Goal: Find specific page/section: Find specific page/section

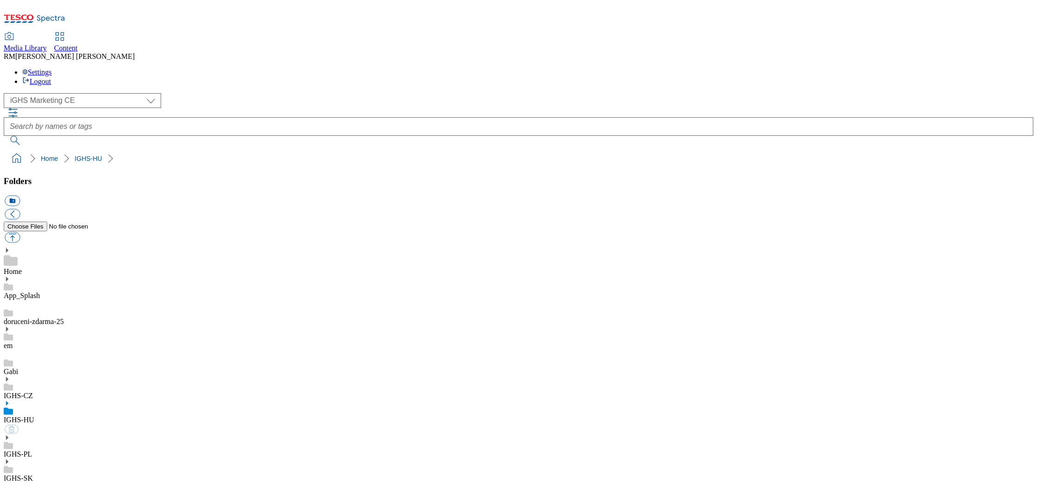
select select "flare-ighs-ce-mktg"
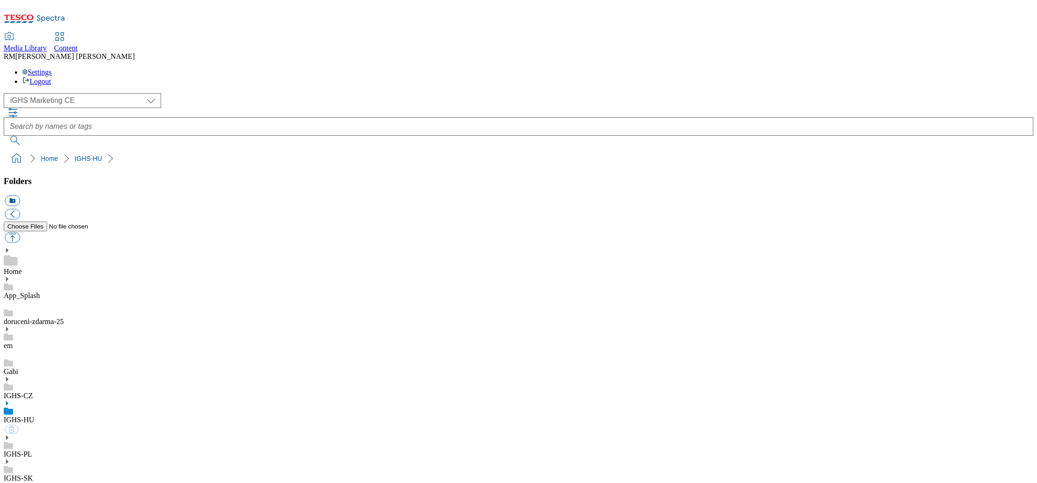
select select "flare-ighs-ce-mktg"
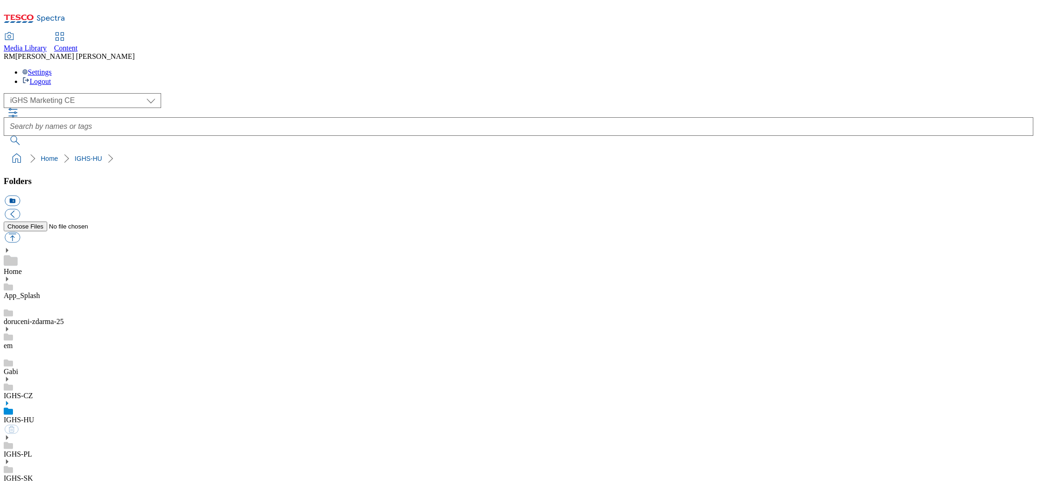
select select "flare-ighs-ce-mktg"
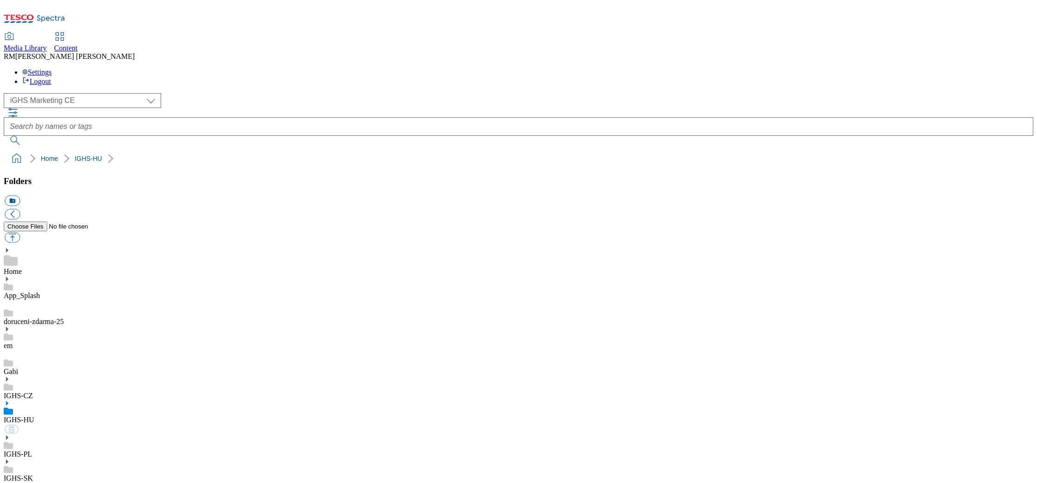
select select "flare-ighs-ce-mktg"
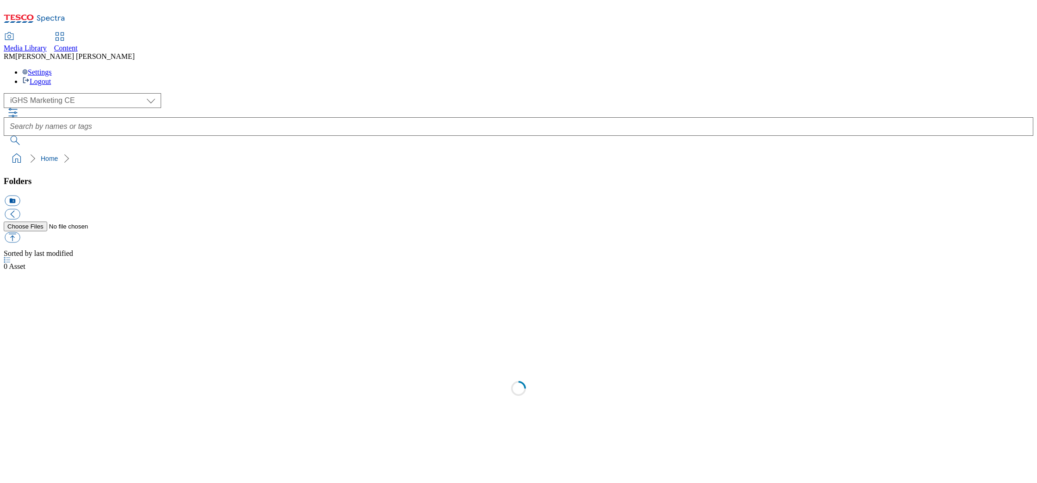
select select "flare-ighs-ce-mktg"
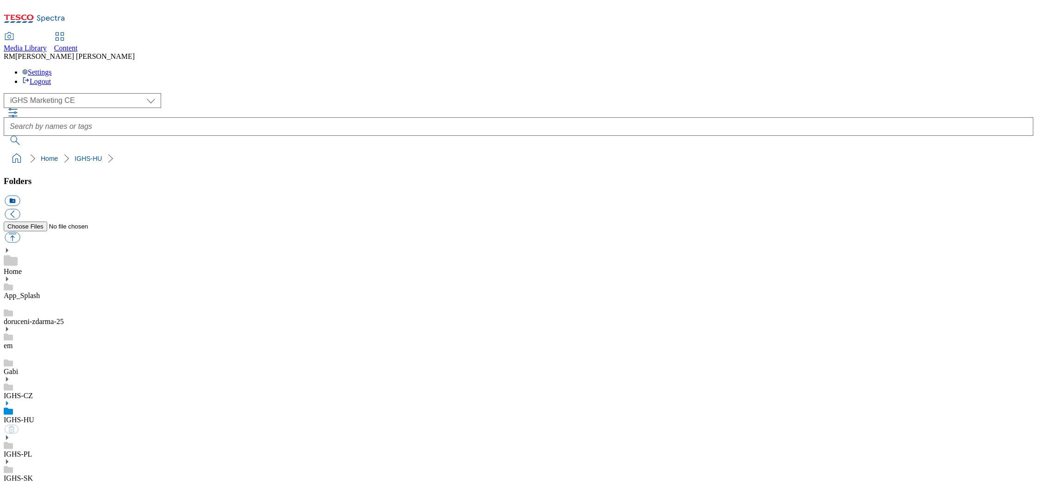
select select "flare-ighs-ce-mktg"
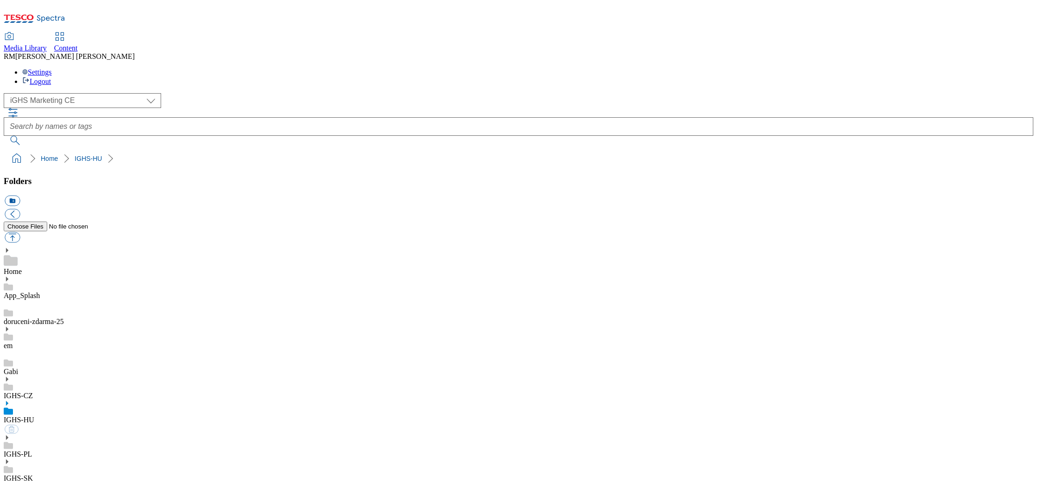
select select "flare-ighs-ce-mktg"
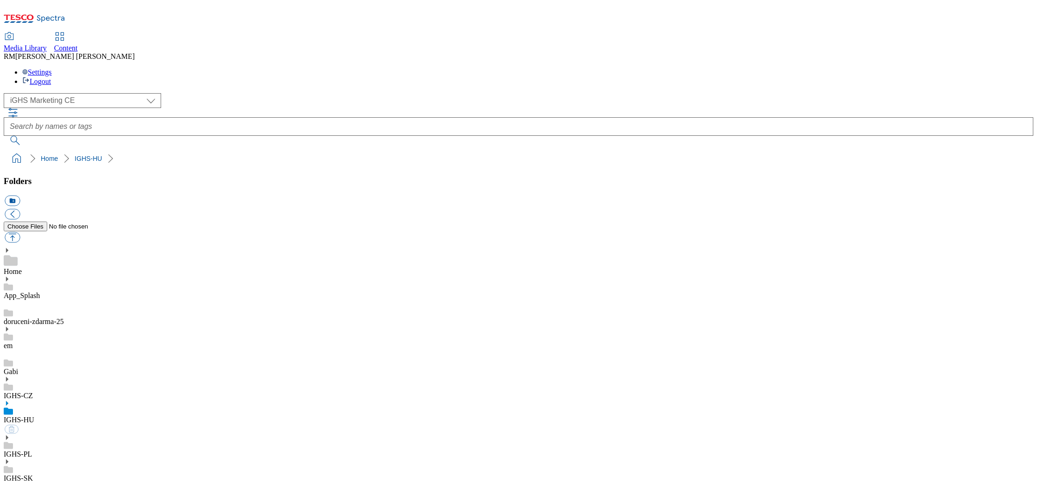
select select "flare-ighs-ce-mktg"
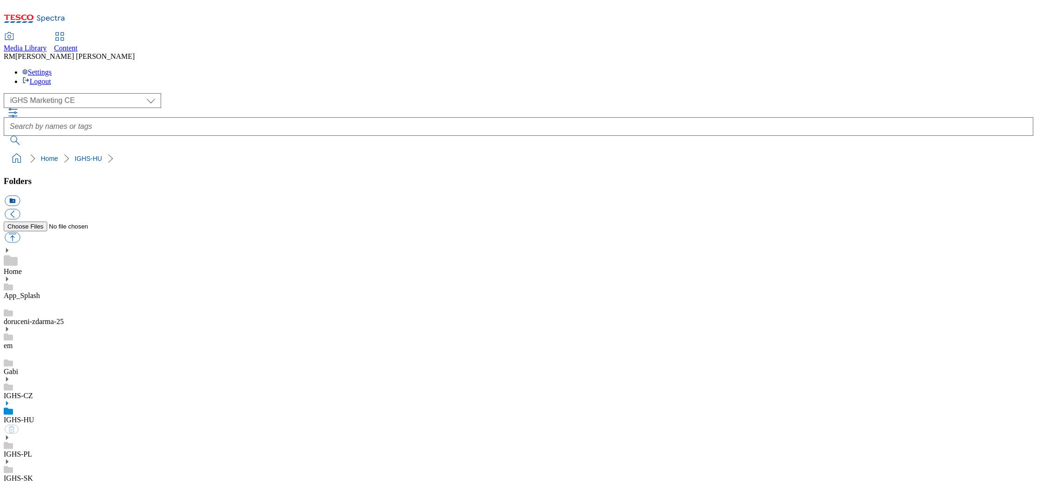
select select "flare-ighs-ce-mktg"
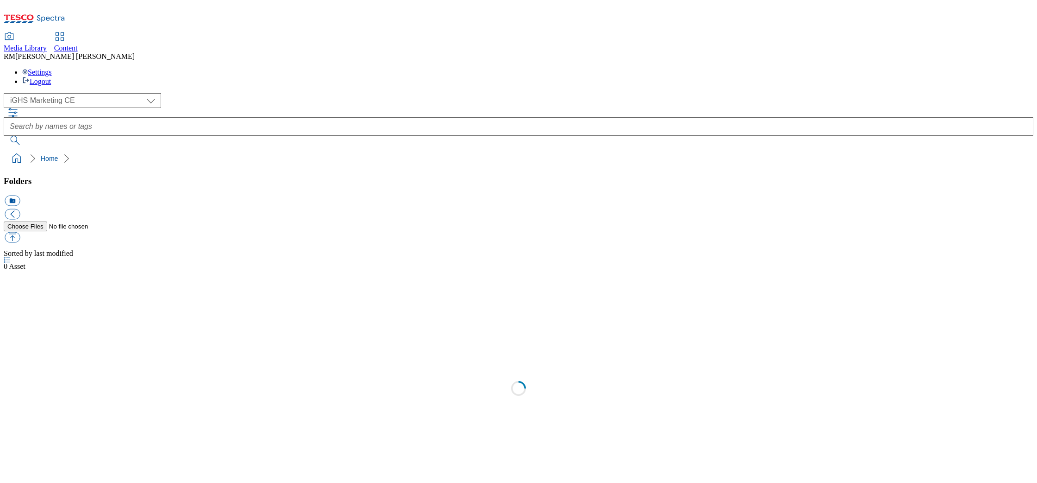
select select "flare-ighs-ce-mktg"
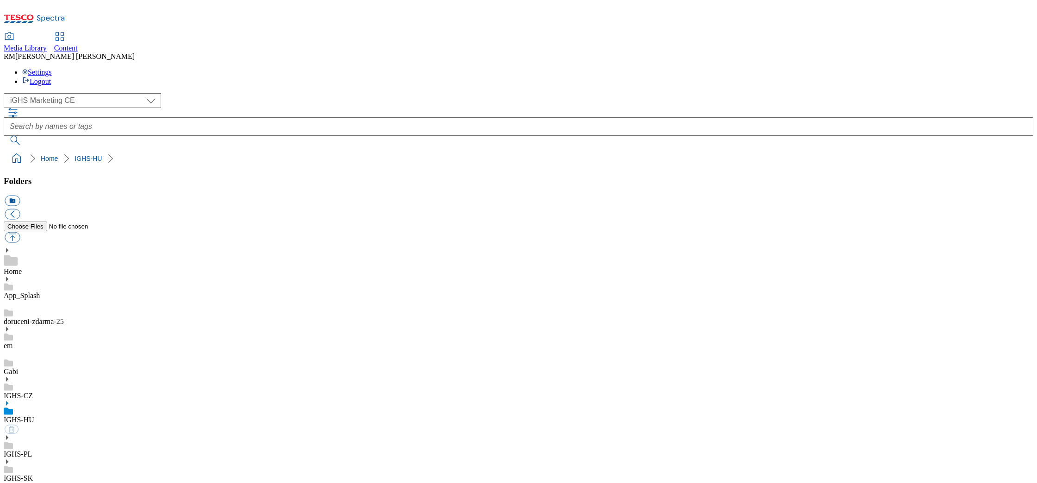
select select "flare-ighs-ce-mktg"
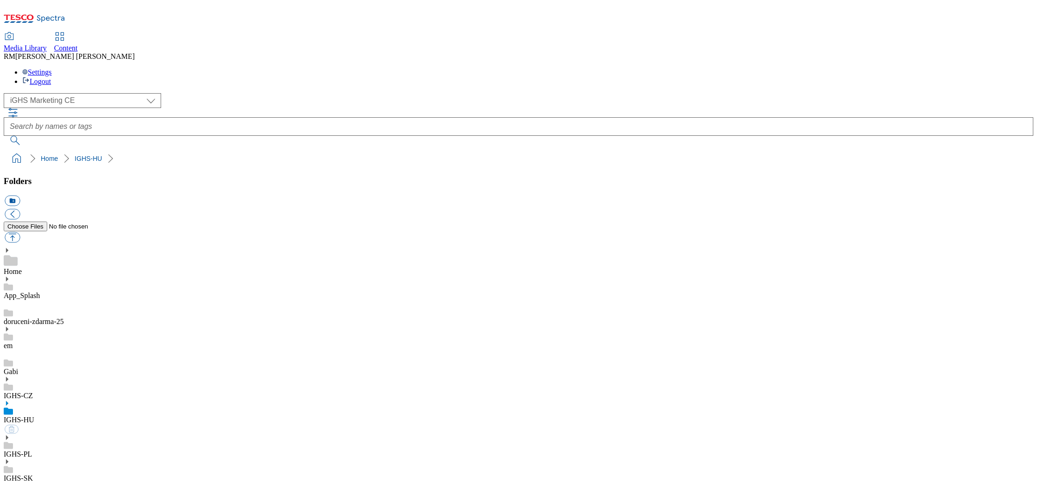
select select "flare-ighs-ce-mktg"
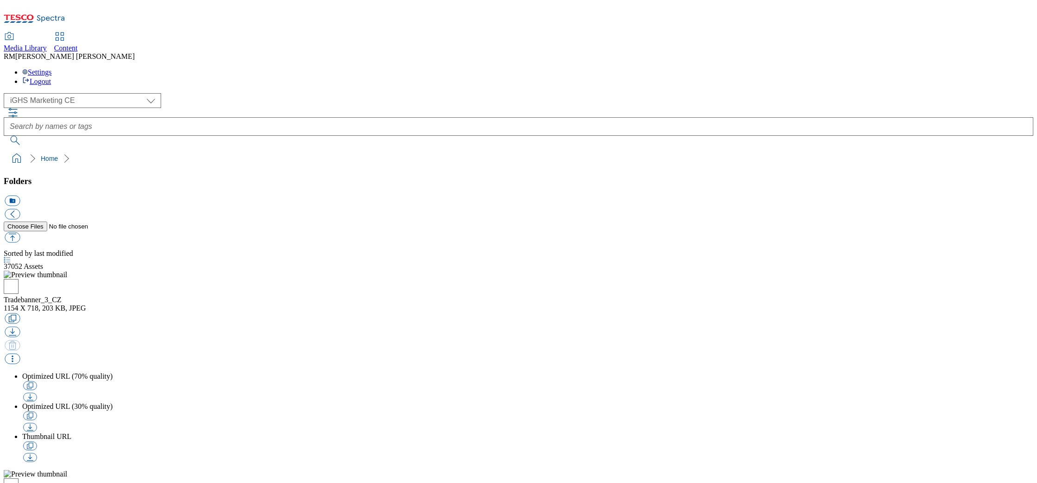
select select "flare-ighs-ce-mktg"
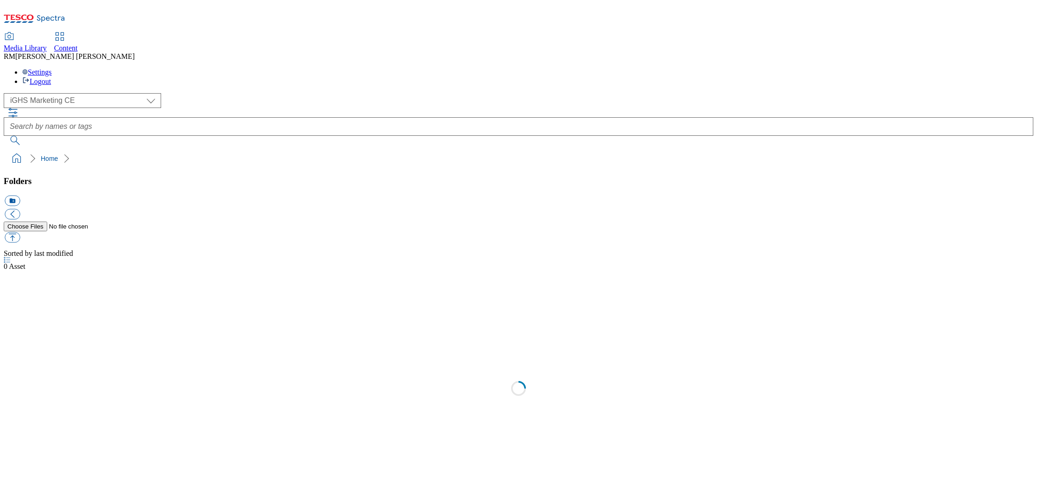
select select "flare-ighs-ce-mktg"
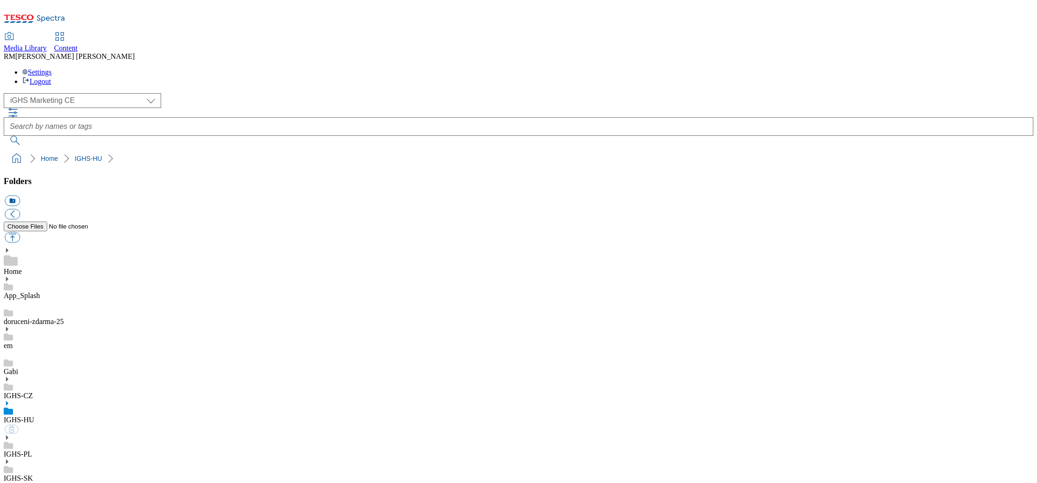
select select "flare-ighs-ce-mktg"
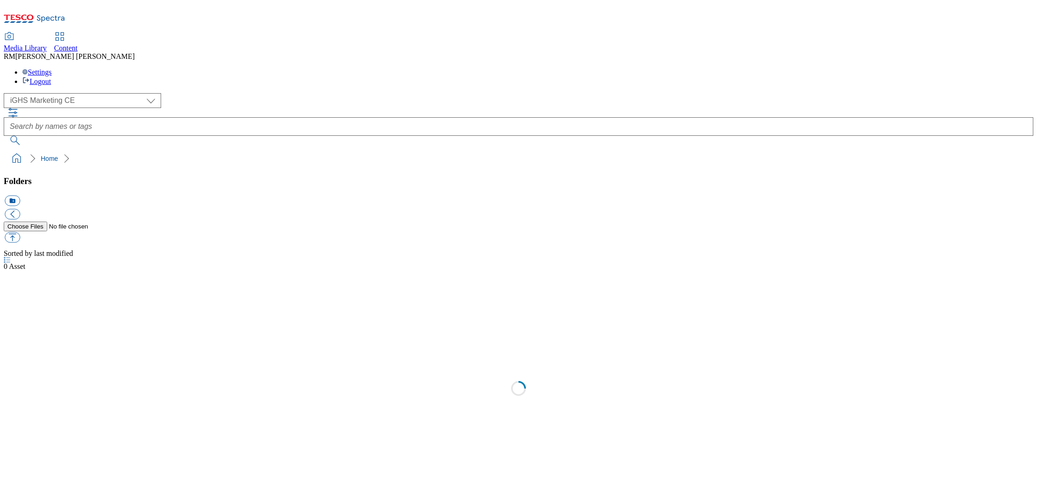
select select "flare-ighs-ce-mktg"
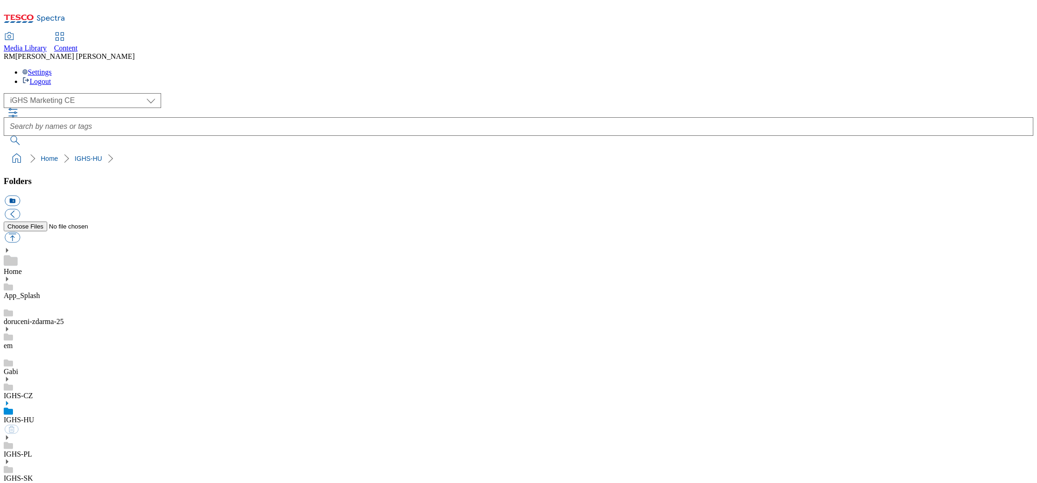
select select "flare-ighs-ce-mktg"
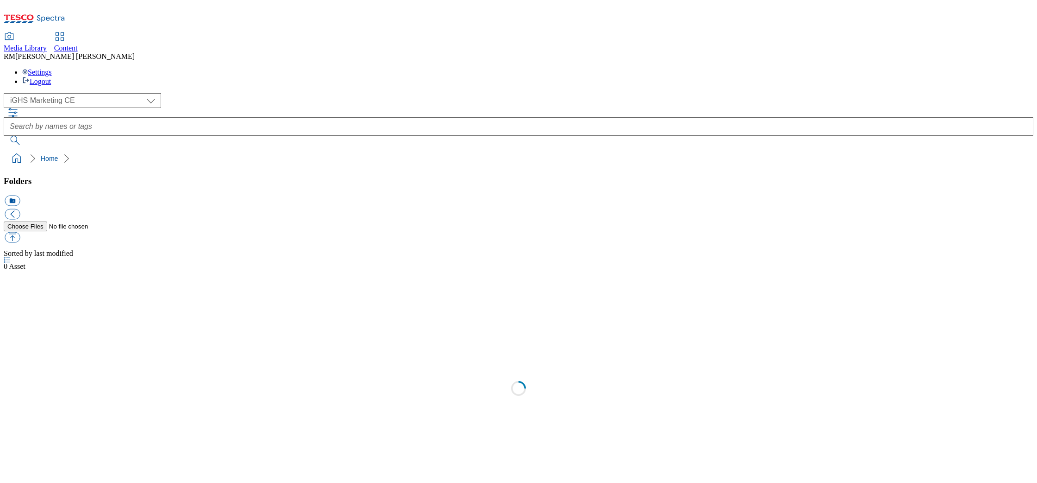
select select "flare-ighs-ce-mktg"
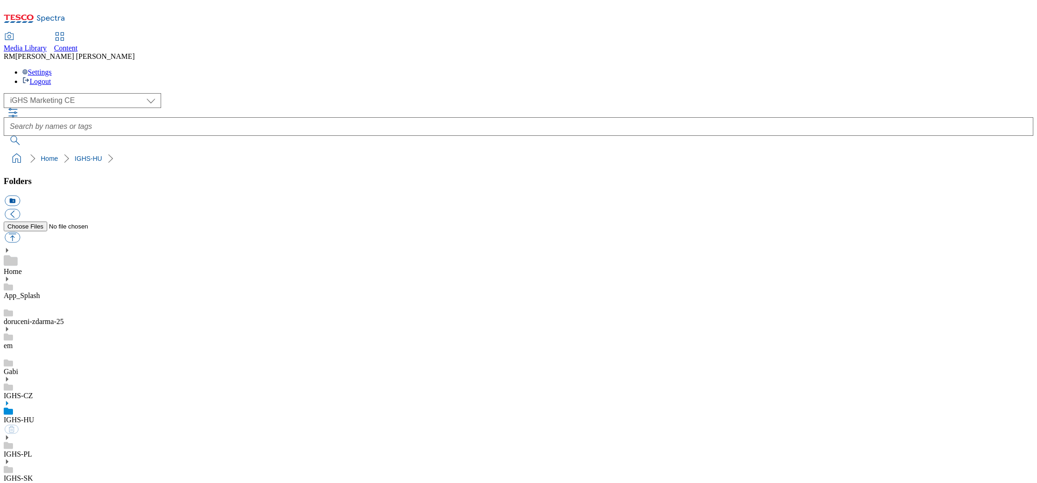
select select "flare-ighs-ce-mktg"
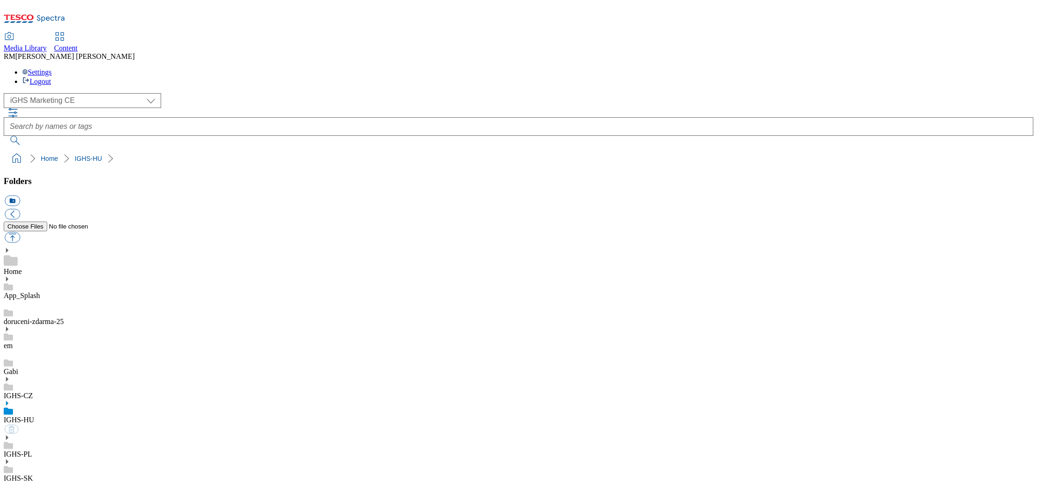
select select "flare-ighs-ce-mktg"
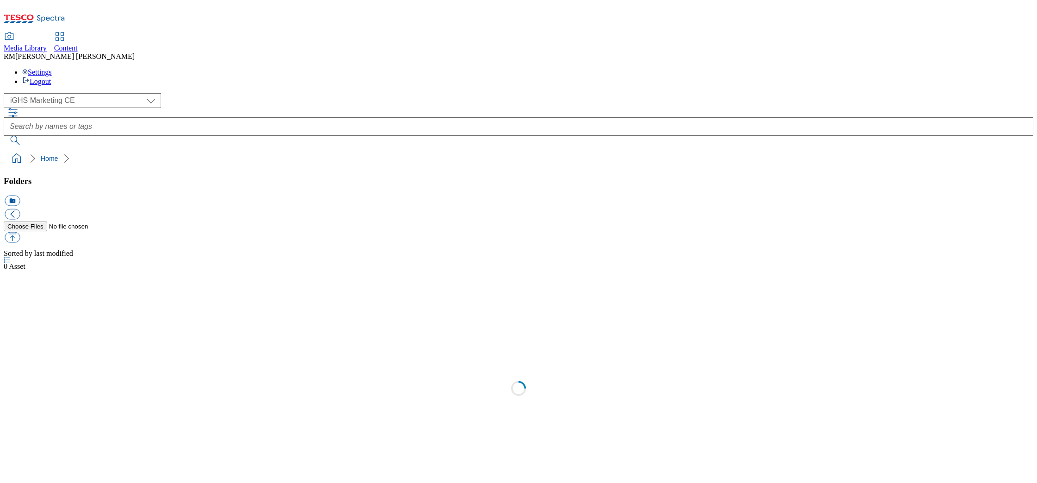
select select "flare-ighs-ce-mktg"
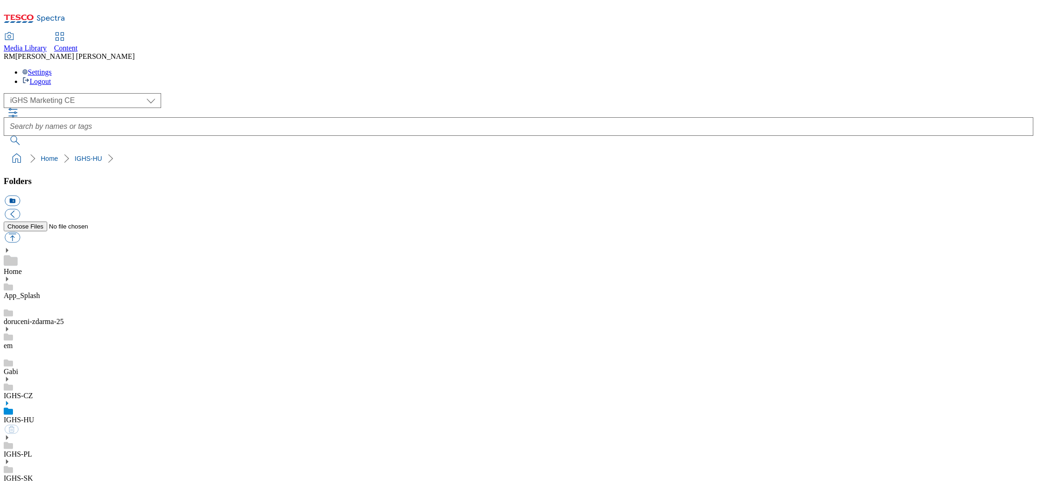
select select "flare-ighs-ce-mktg"
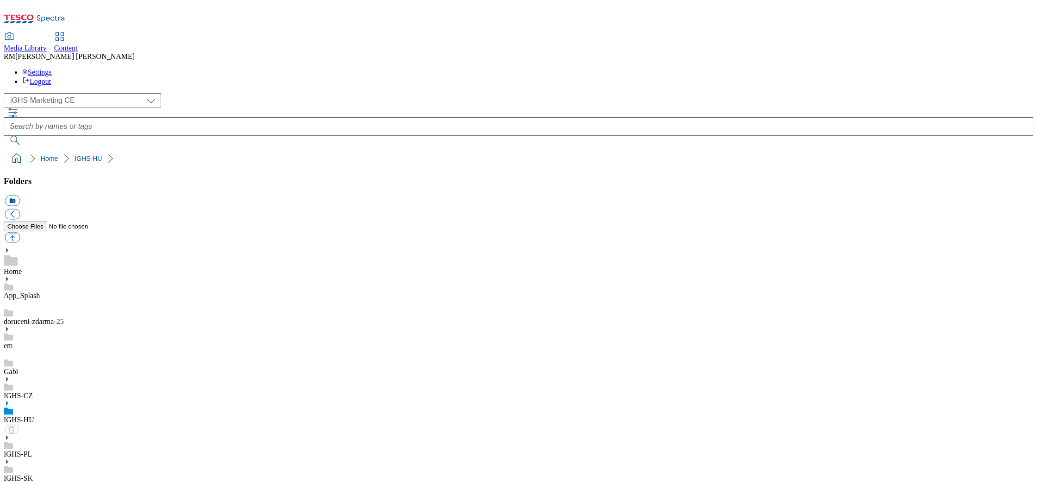
select select "flare-ighs-ce-mktg"
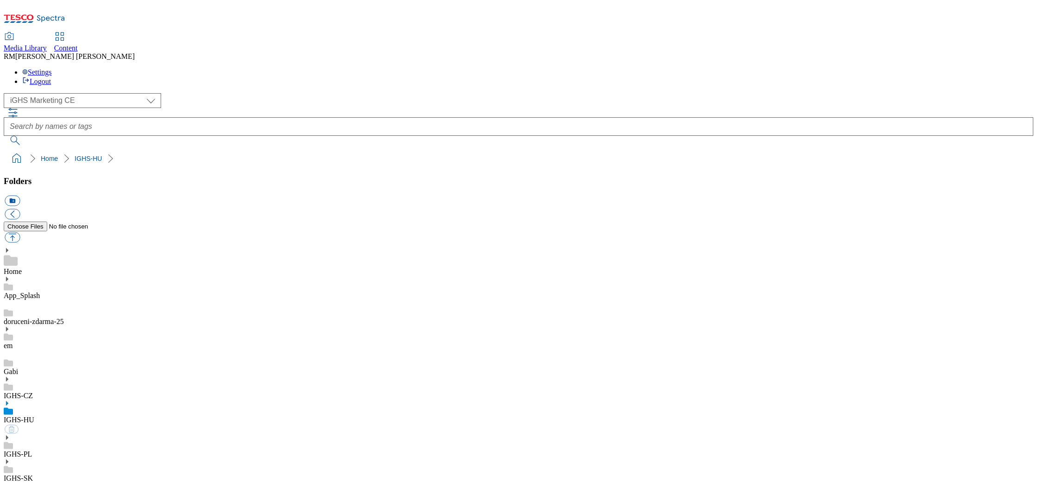
select select "flare-ighs-ce-mktg"
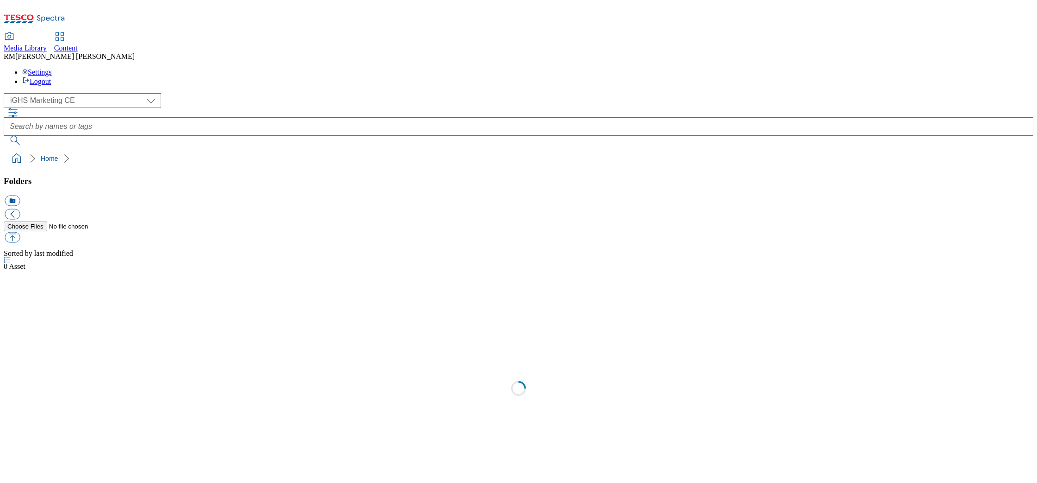
select select "flare-ighs-ce-mktg"
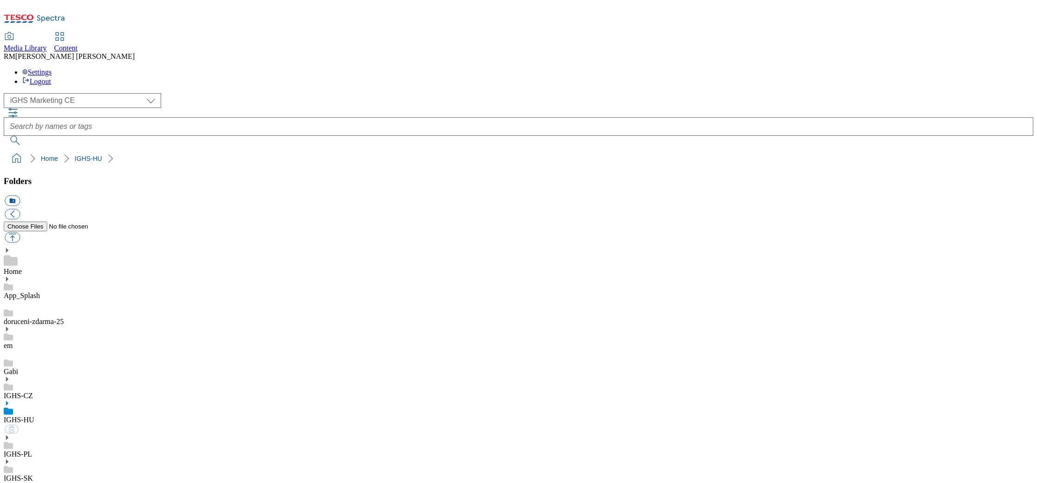
select select "flare-ighs-ce-mktg"
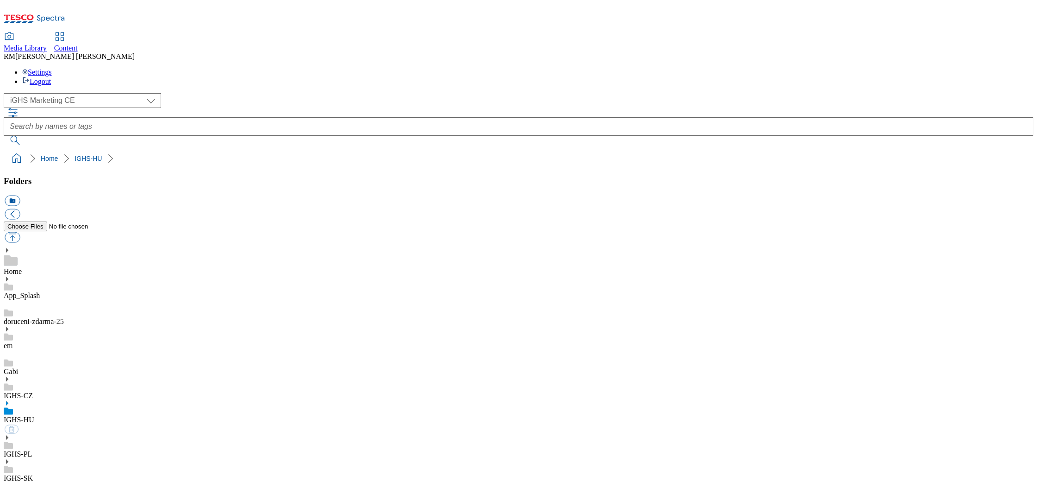
select select "flare-ighs-ce-mktg"
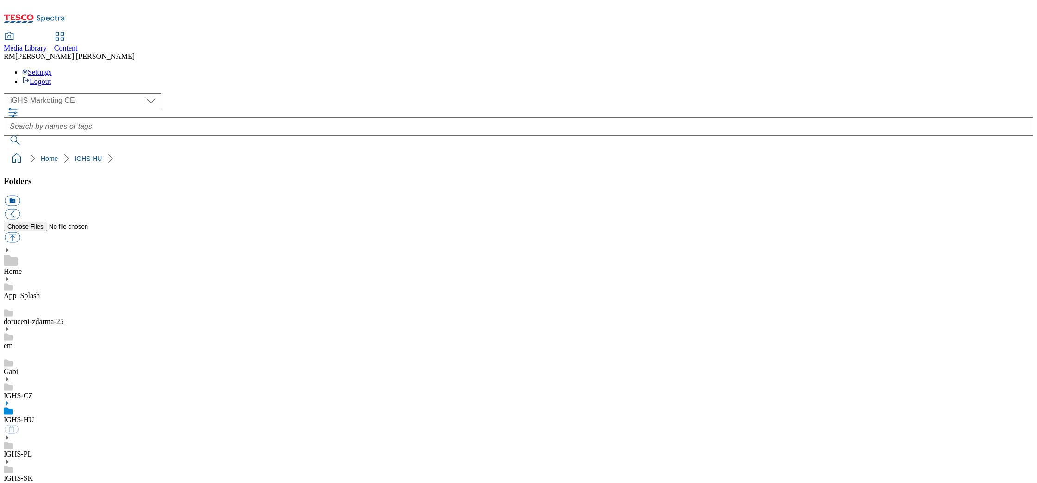
select select "flare-ighs-ce-mktg"
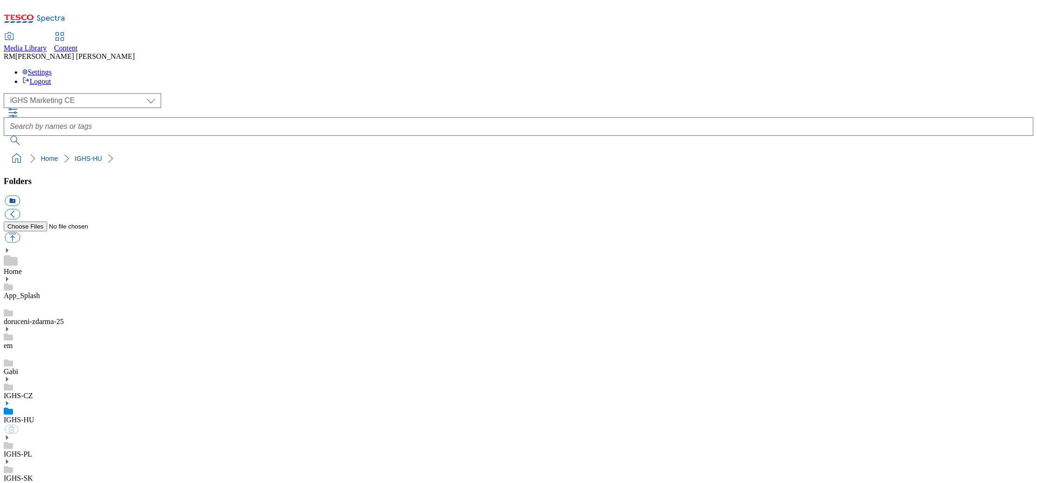
select select "flare-ighs-ce-mktg"
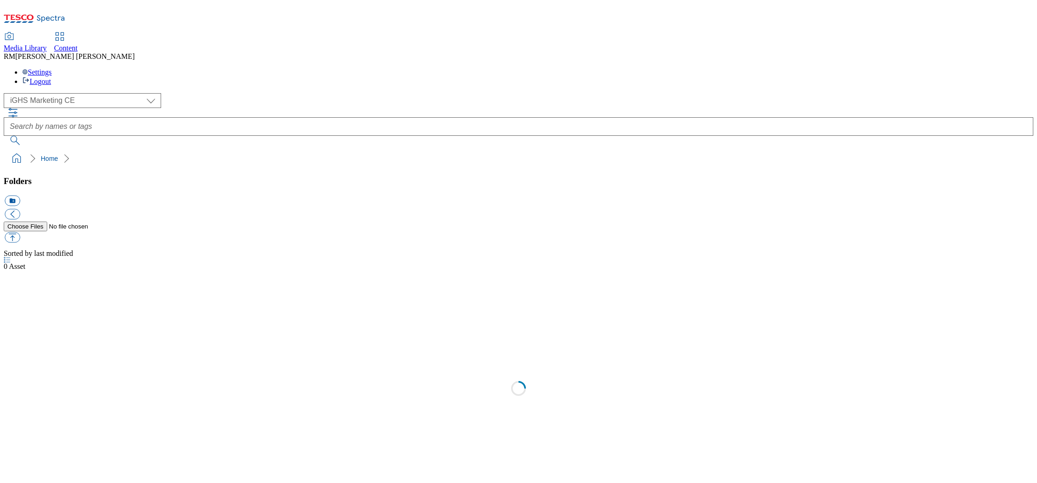
select select "flare-ighs-ce-mktg"
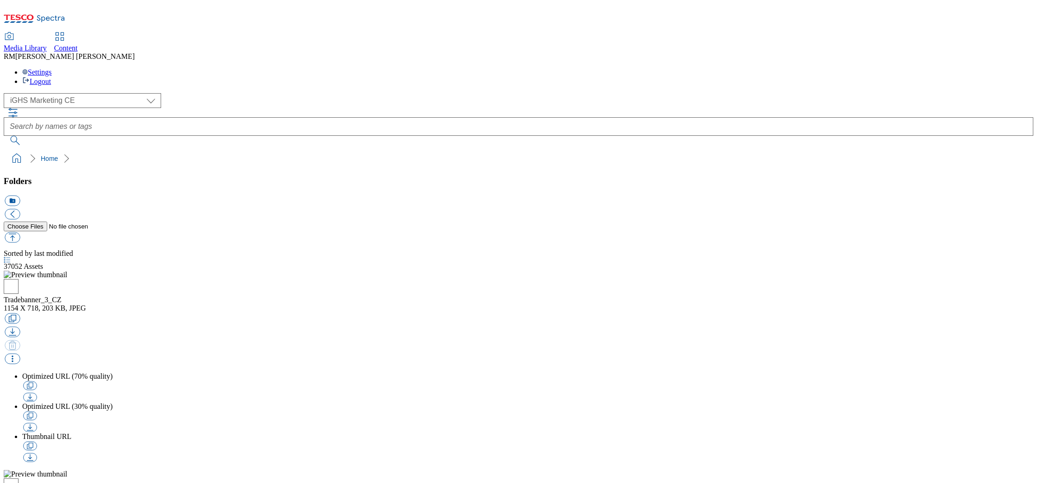
select select "flare-ighs-ce-mktg"
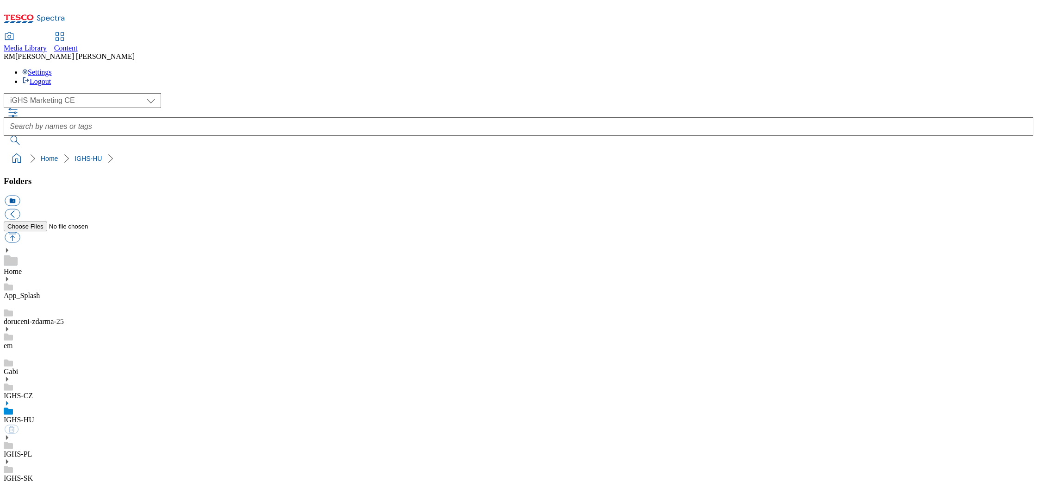
select select "flare-ighs-ce-mktg"
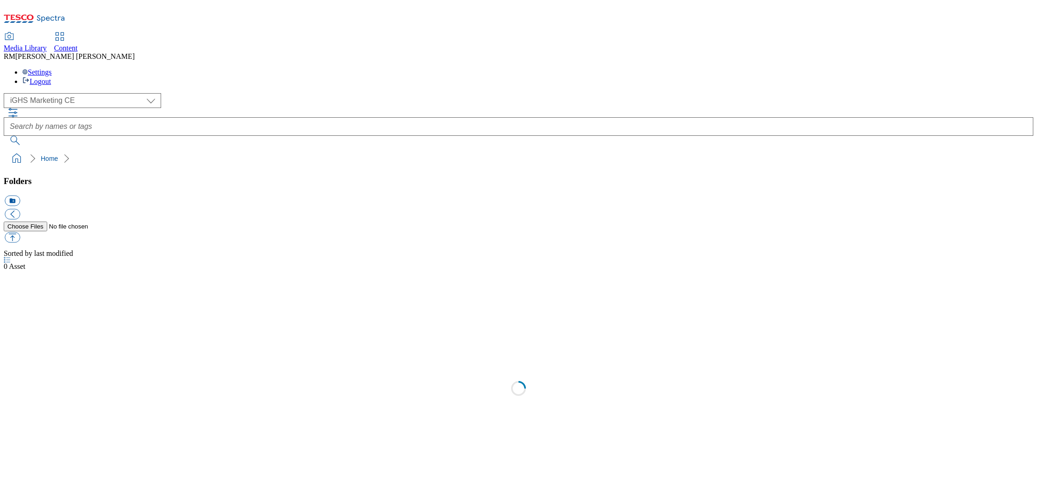
select select "flare-ighs-ce-mktg"
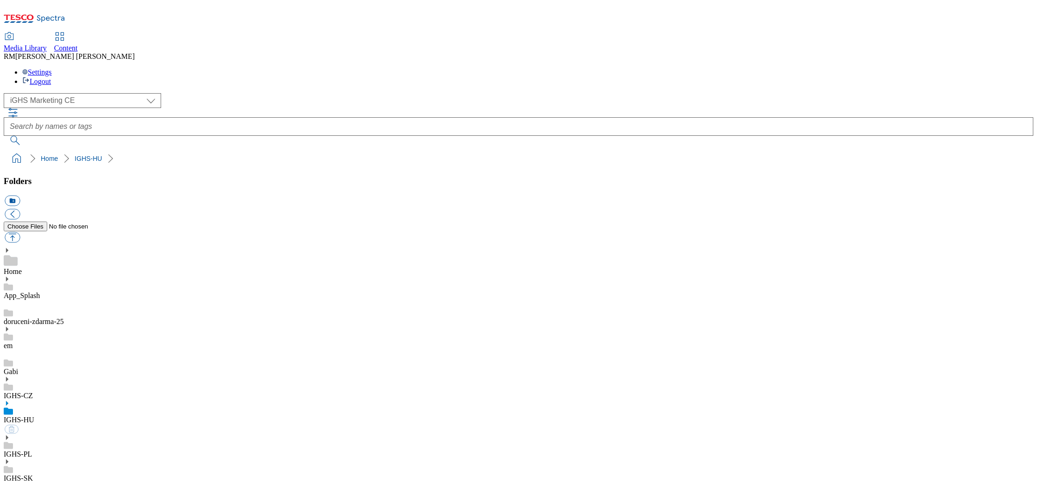
select select "flare-ighs-ce-mktg"
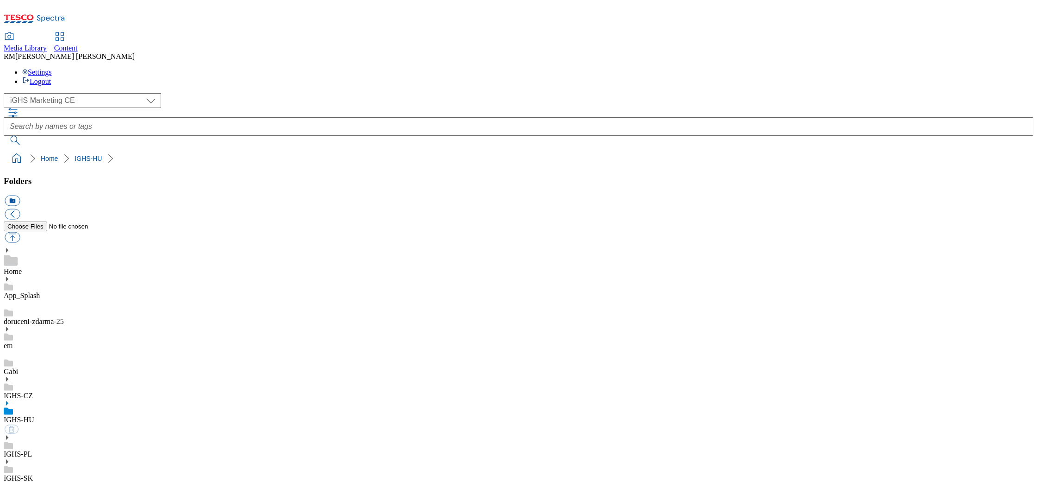
select select "flare-ighs-ce-mktg"
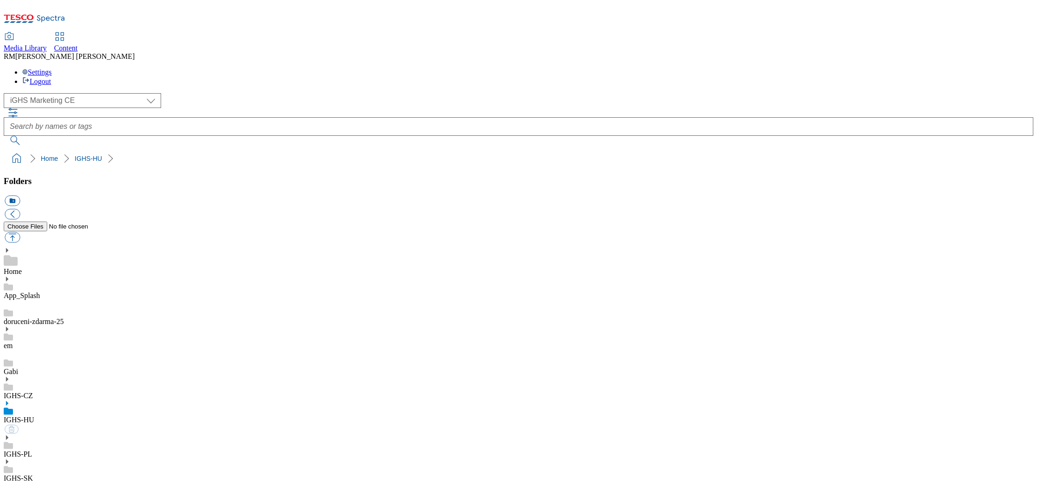
select select "flare-ighs-ce-mktg"
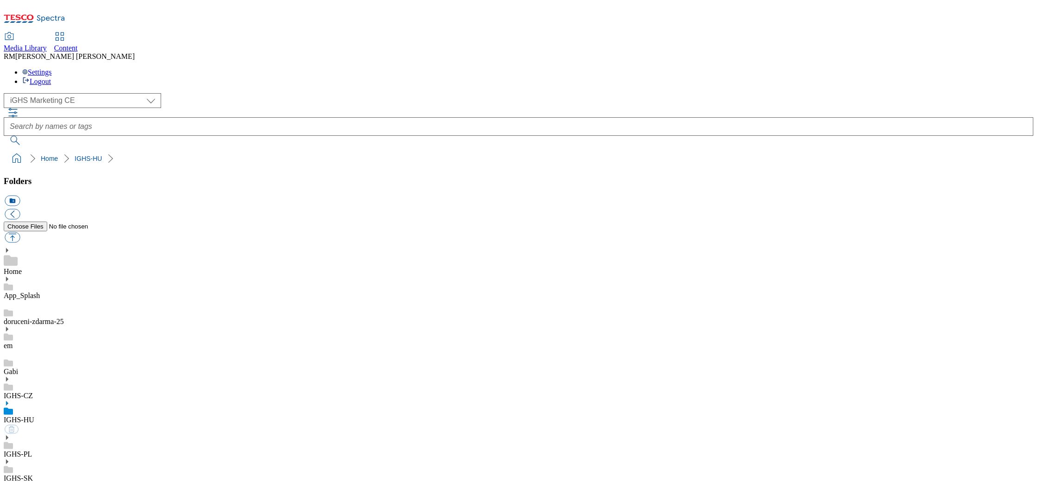
select select "flare-ighs-ce-mktg"
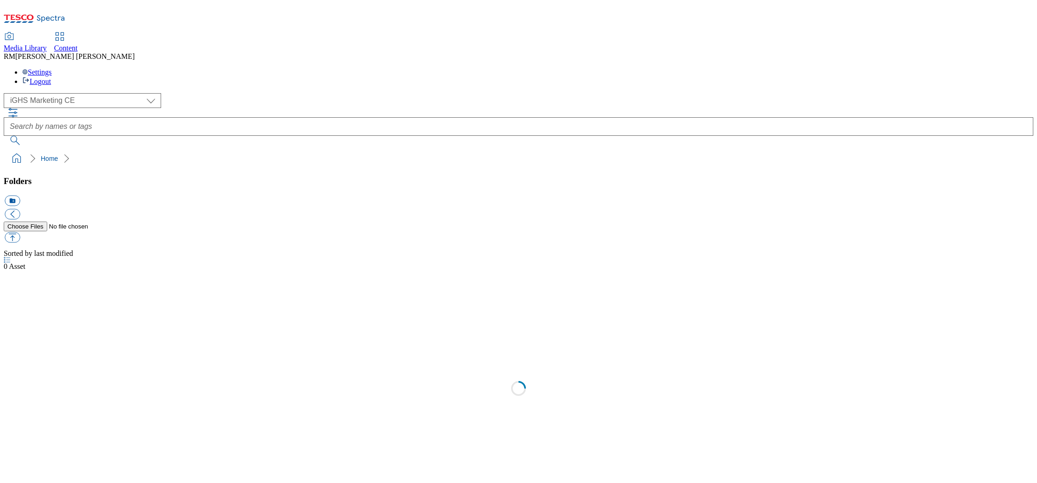
select select "flare-ighs-ce-mktg"
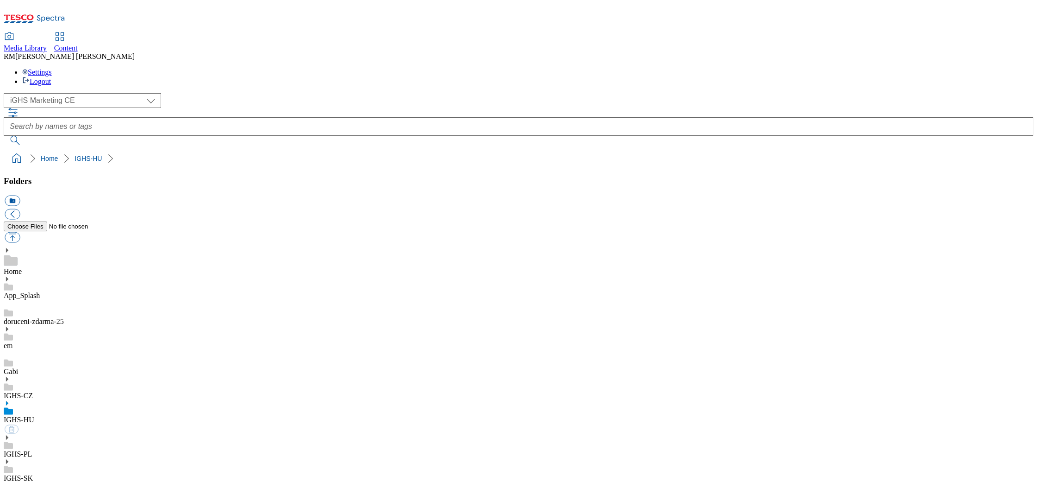
select select "flare-ighs-ce-mktg"
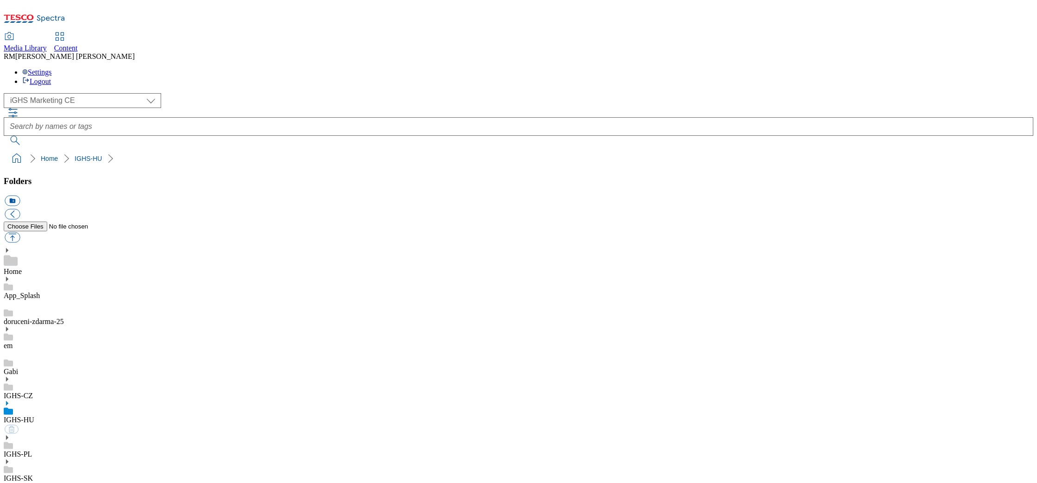
select select "flare-ighs-ce-mktg"
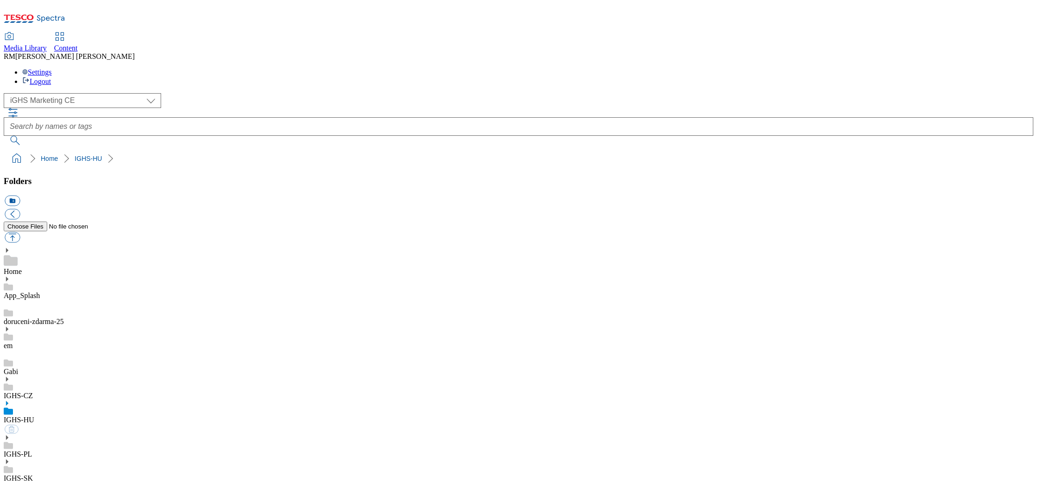
select select "flare-ighs-ce-mktg"
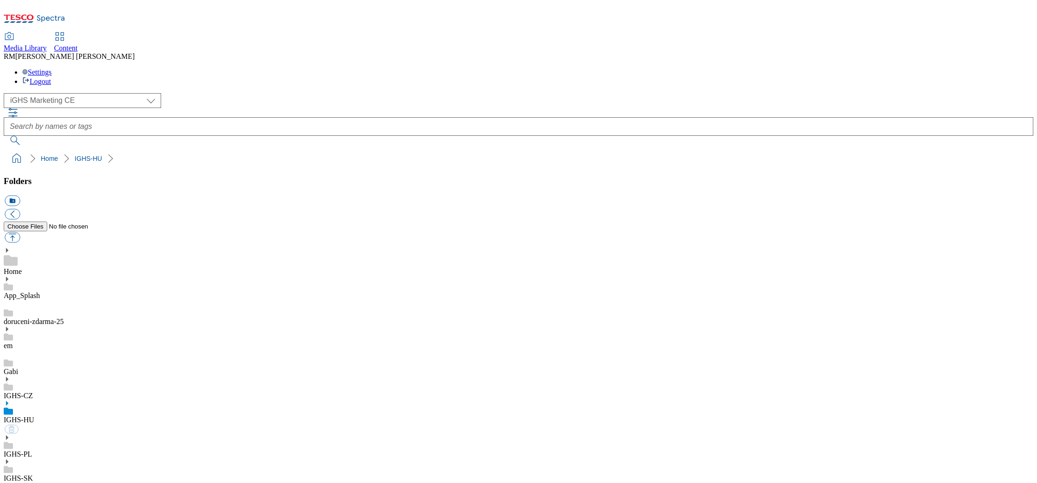
select select "flare-ighs-ce-mktg"
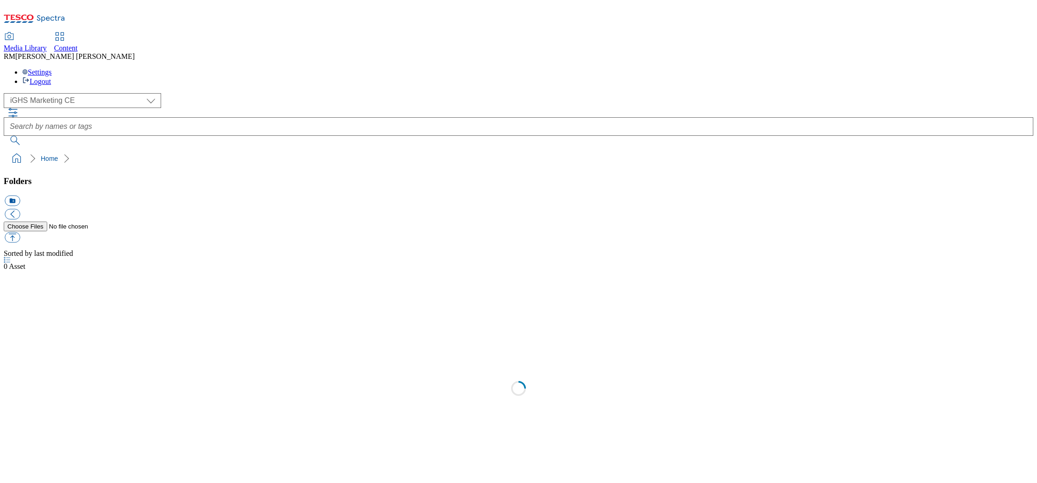
select select "flare-ighs-ce-mktg"
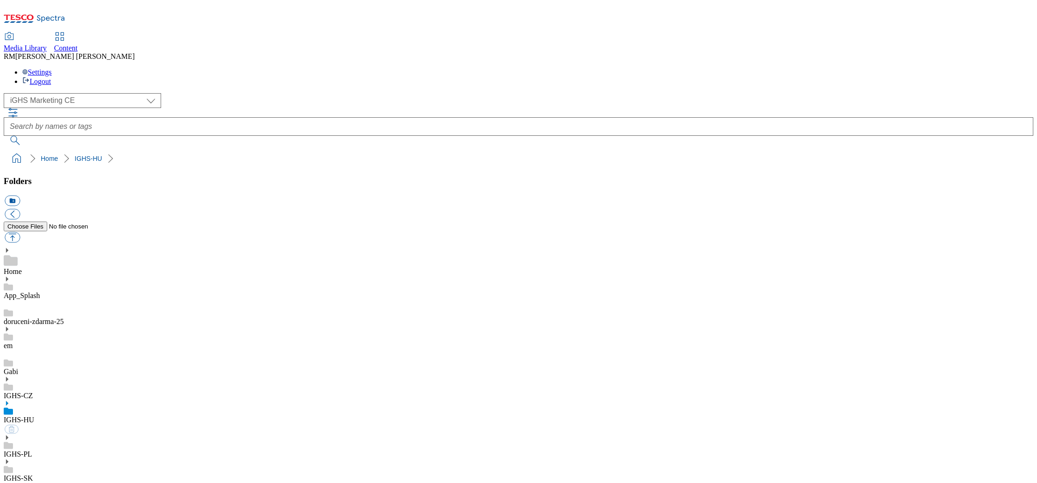
select select "flare-ighs-ce-mktg"
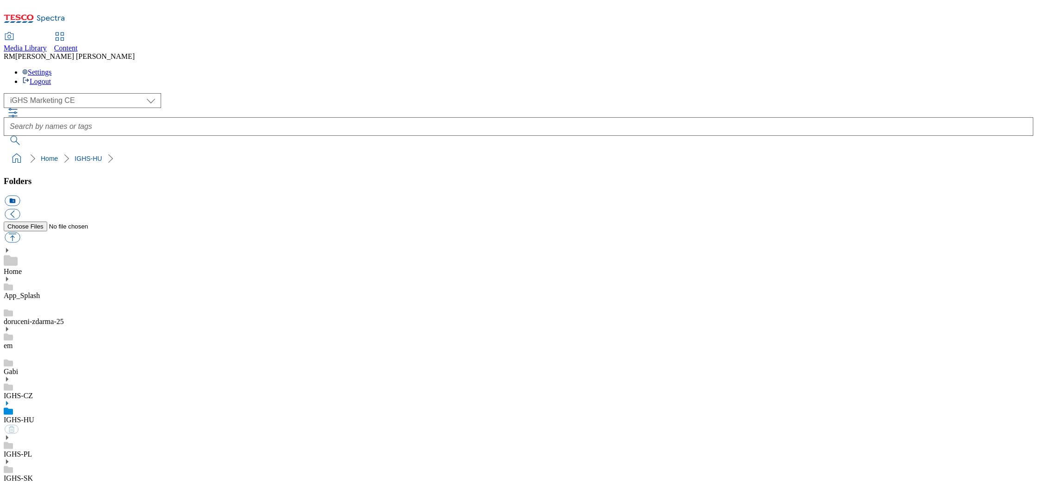
select select "flare-ighs-ce-mktg"
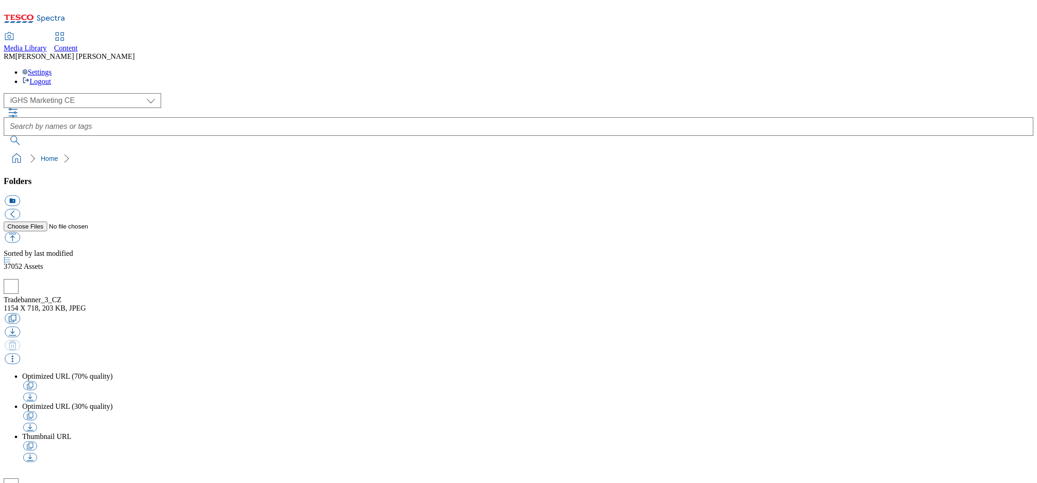
select select "flare-ighs-ce-mktg"
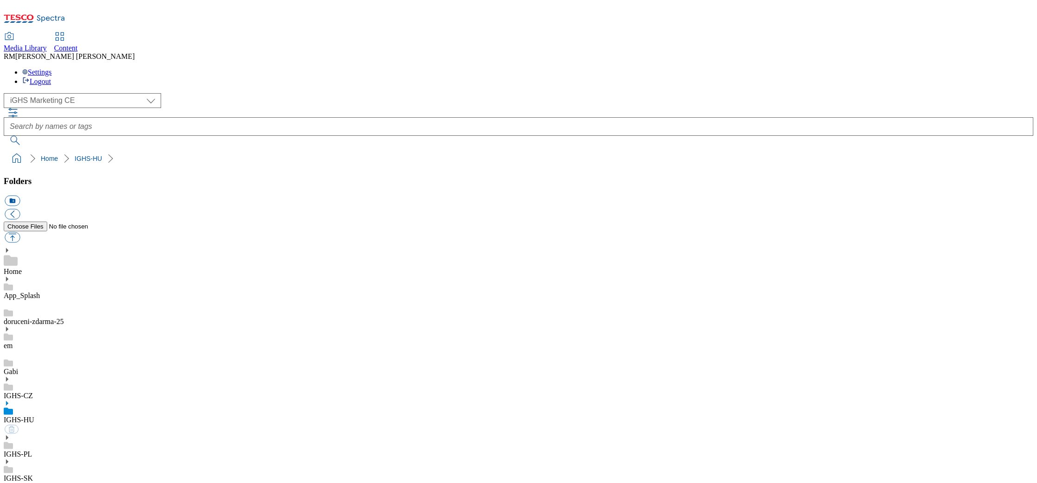
select select "flare-ighs-ce-mktg"
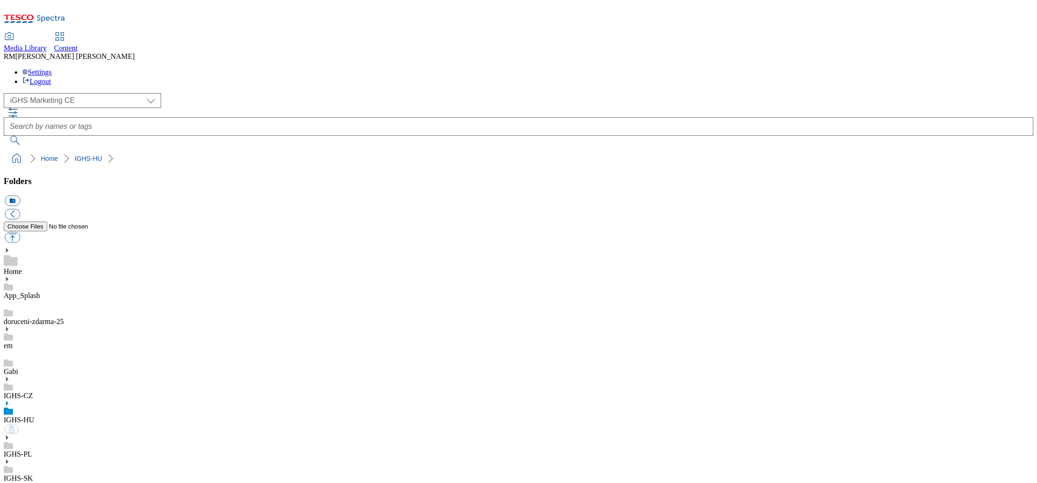
select select "flare-ighs-ce-mktg"
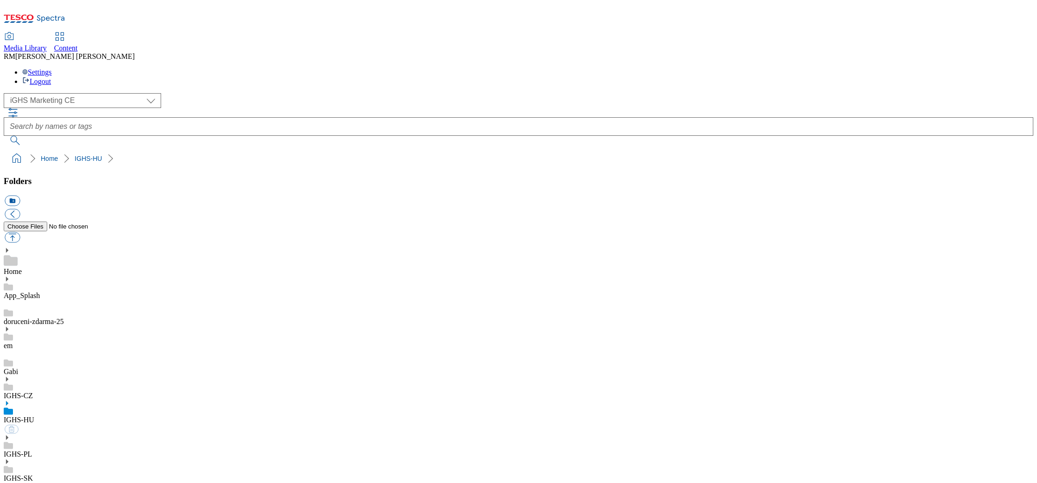
select select "flare-ighs-ce-mktg"
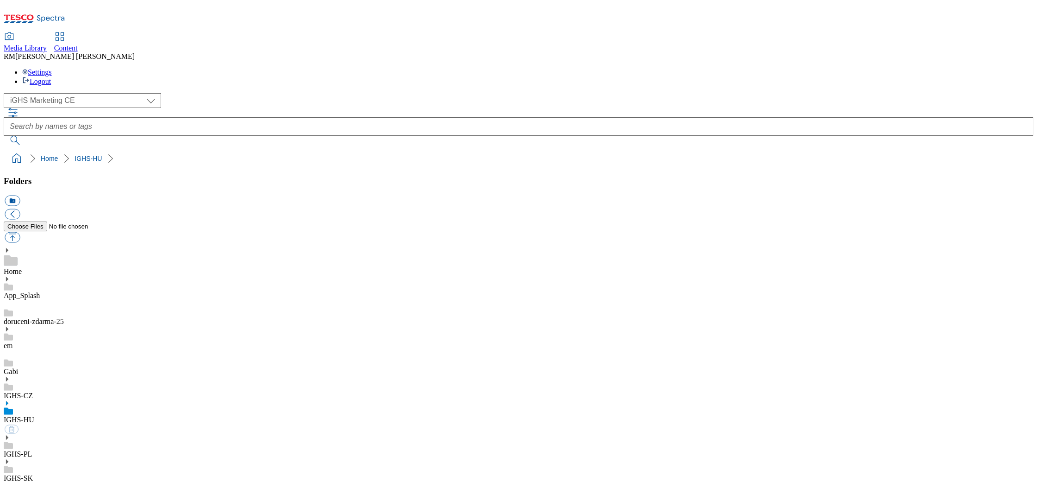
select select "flare-ighs-ce-mktg"
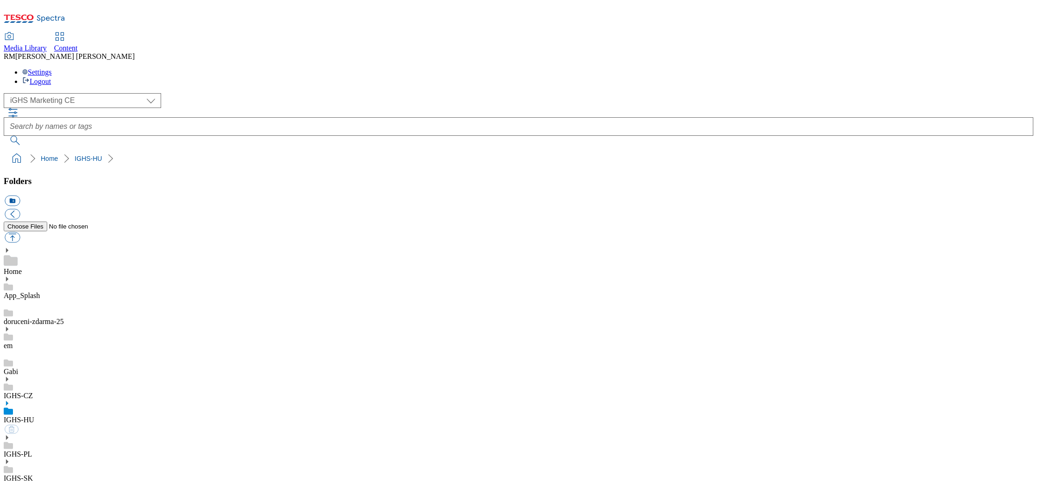
select select "flare-ighs-ce-mktg"
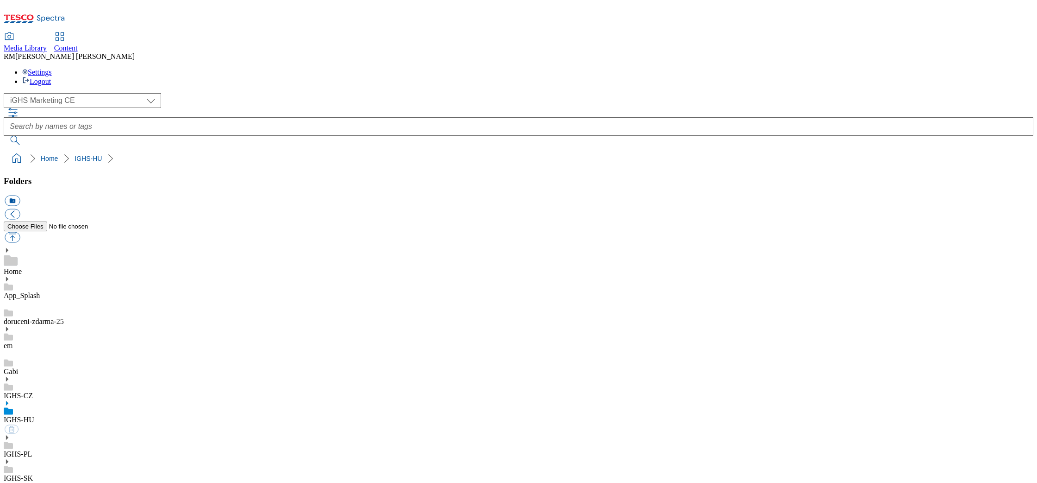
select select "flare-ighs-ce-mktg"
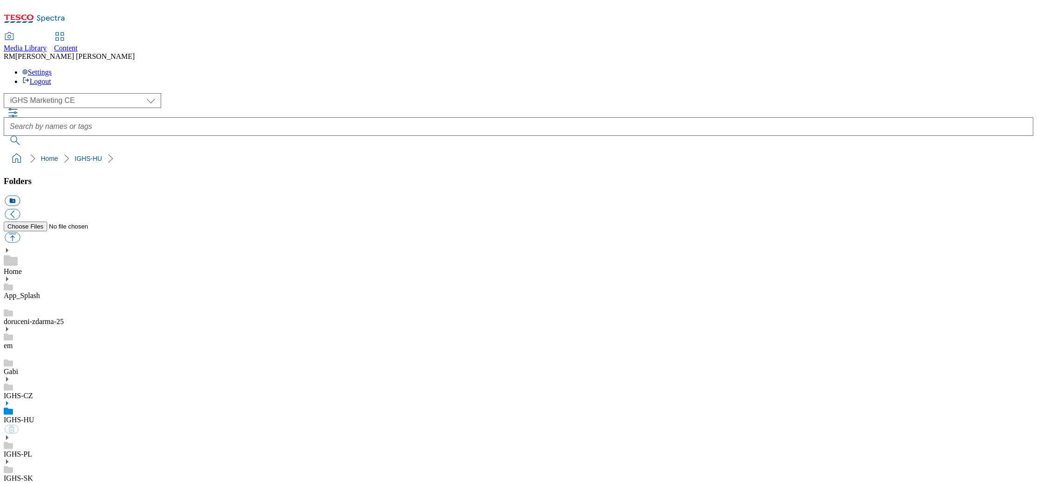
select select "flare-ighs-ce-mktg"
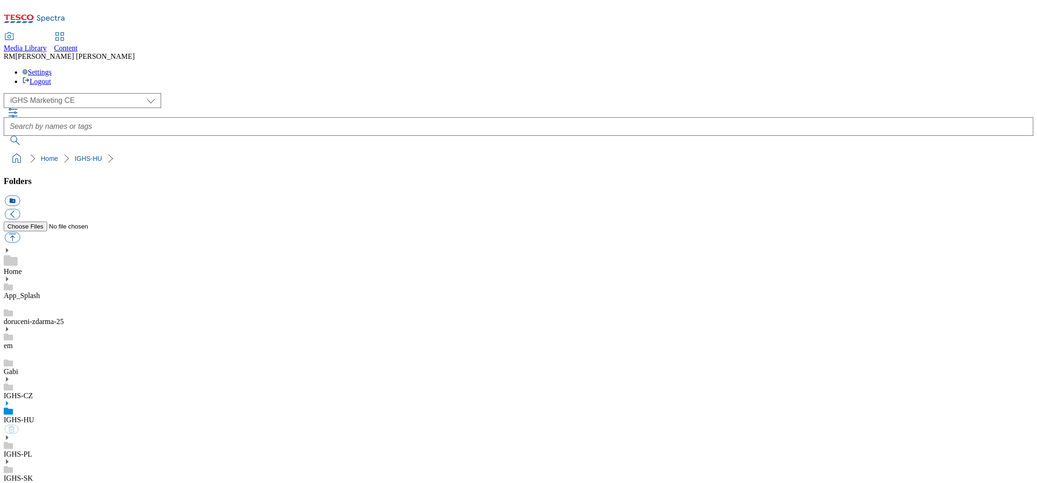
select select "flare-ighs-ce-mktg"
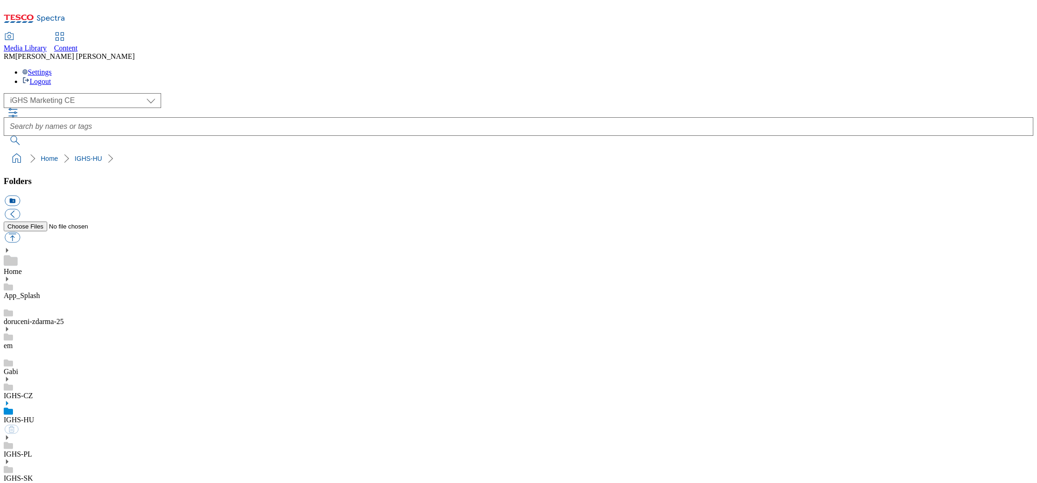
select select "flare-ighs-ce-mktg"
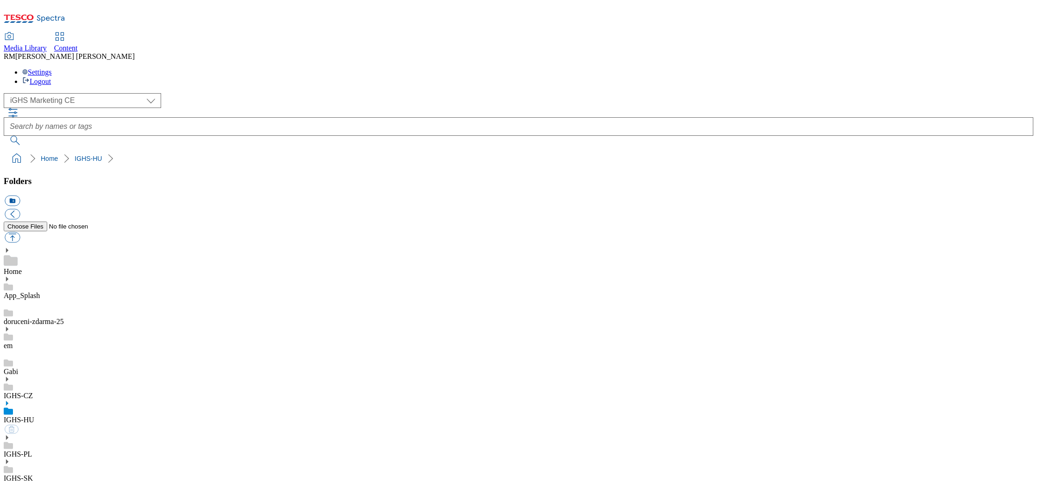
select select "flare-ighs-ce-mktg"
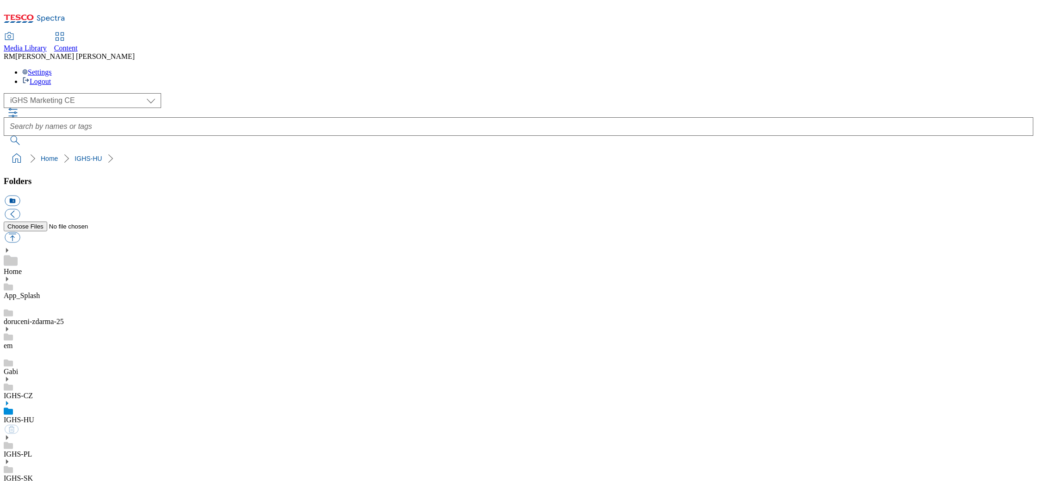
select select "flare-ighs-ce-mktg"
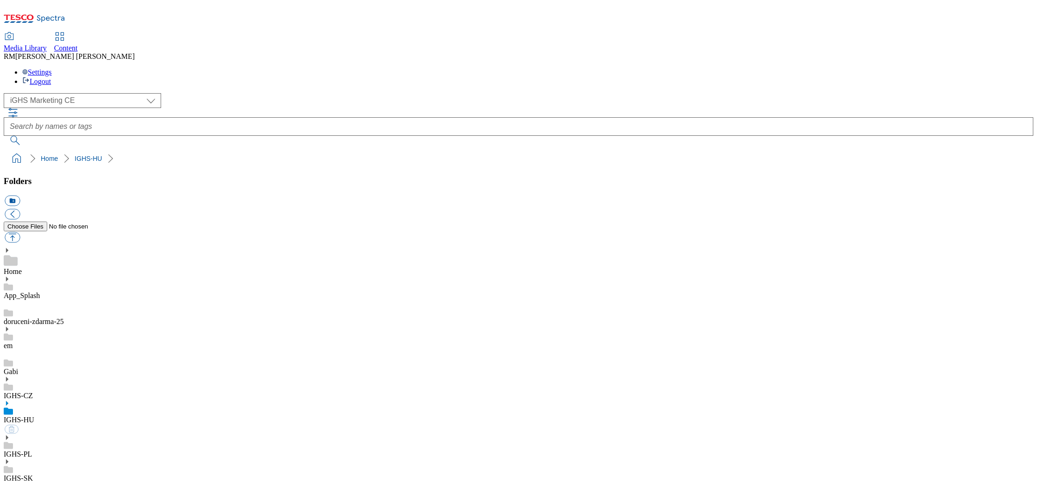
select select "flare-ighs-ce-mktg"
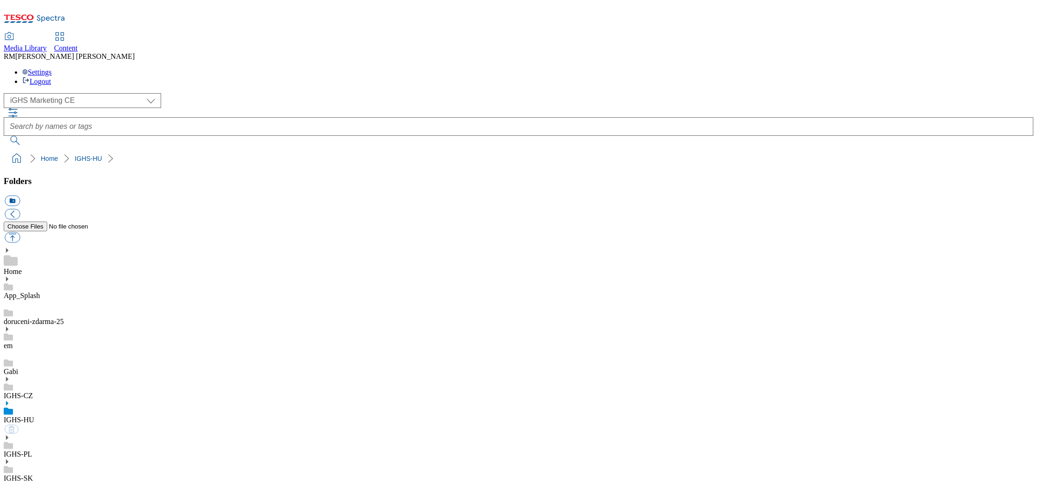
select select "flare-ighs-ce-mktg"
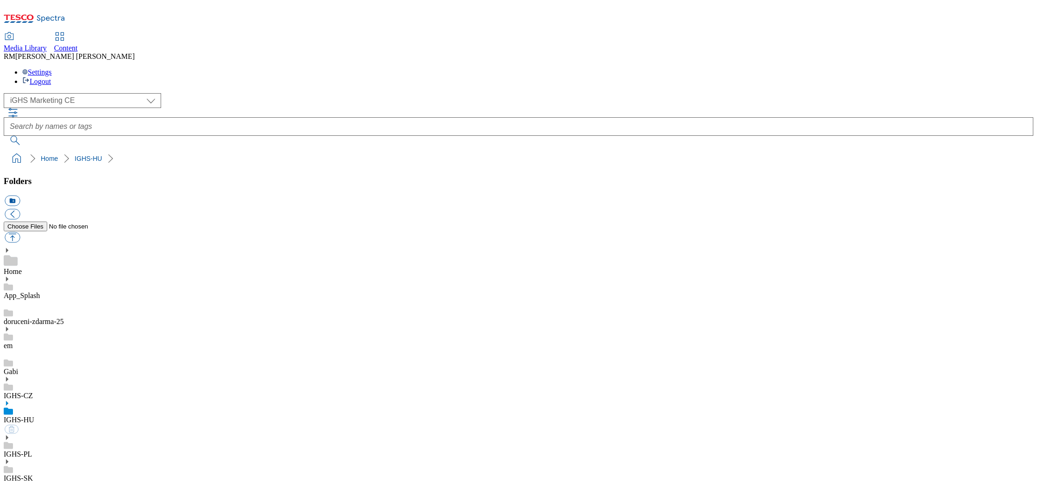
select select "flare-ighs-ce-mktg"
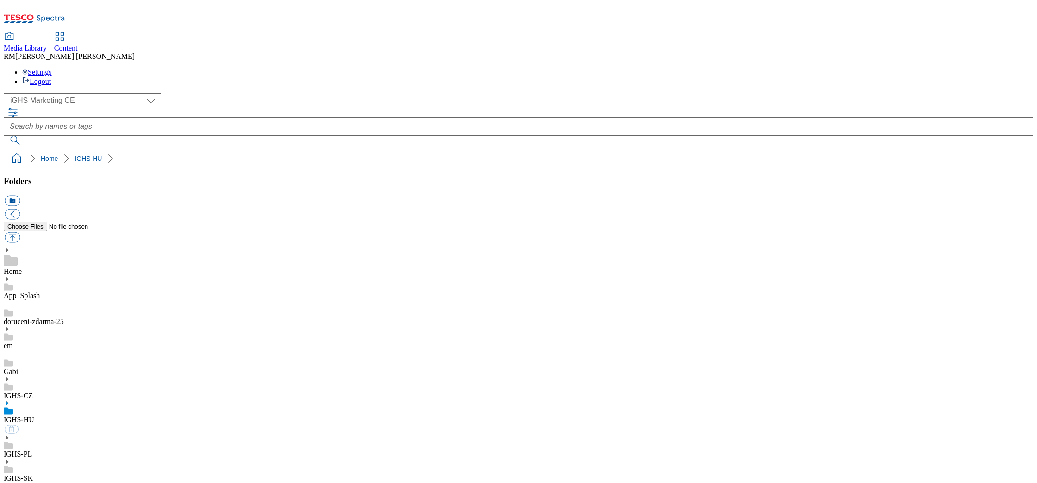
select select "flare-ighs-ce-mktg"
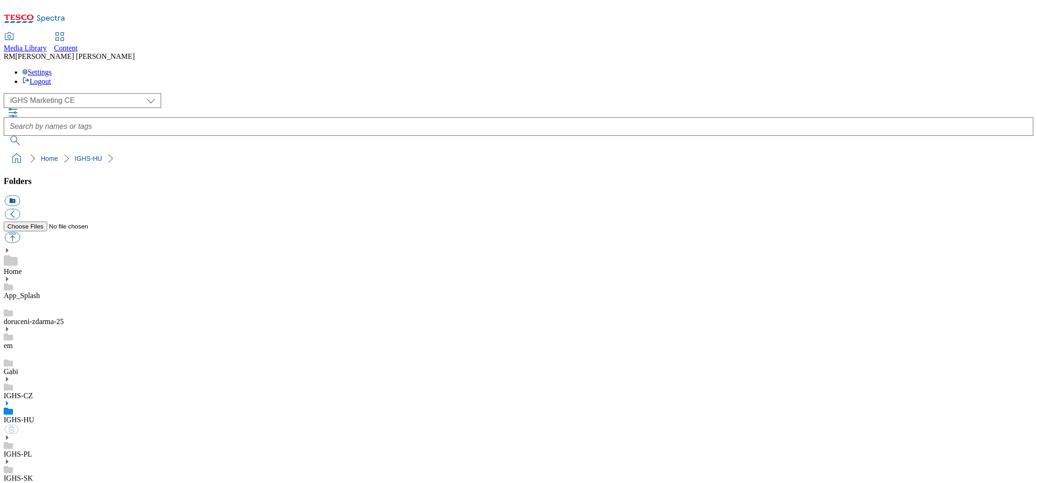
select select "flare-ighs-ce-mktg"
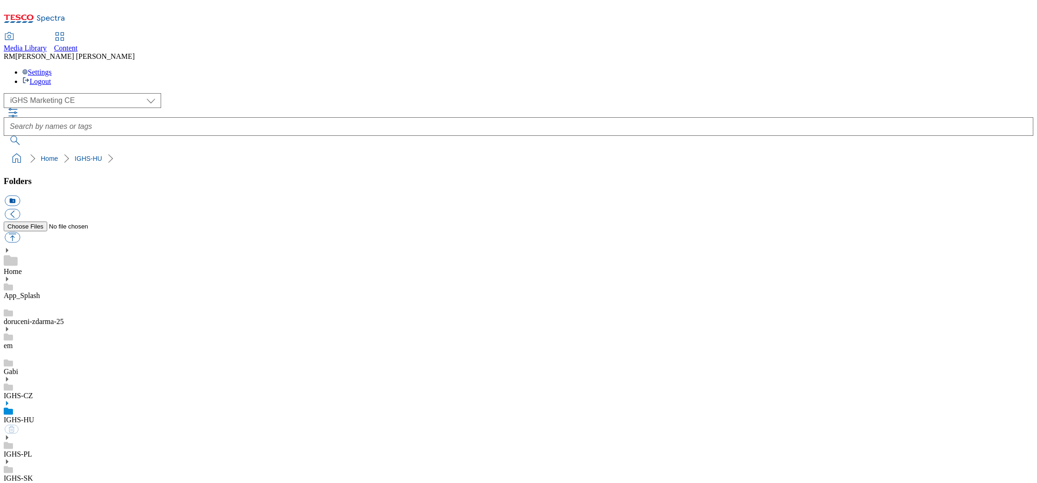
select select "flare-ighs-ce-mktg"
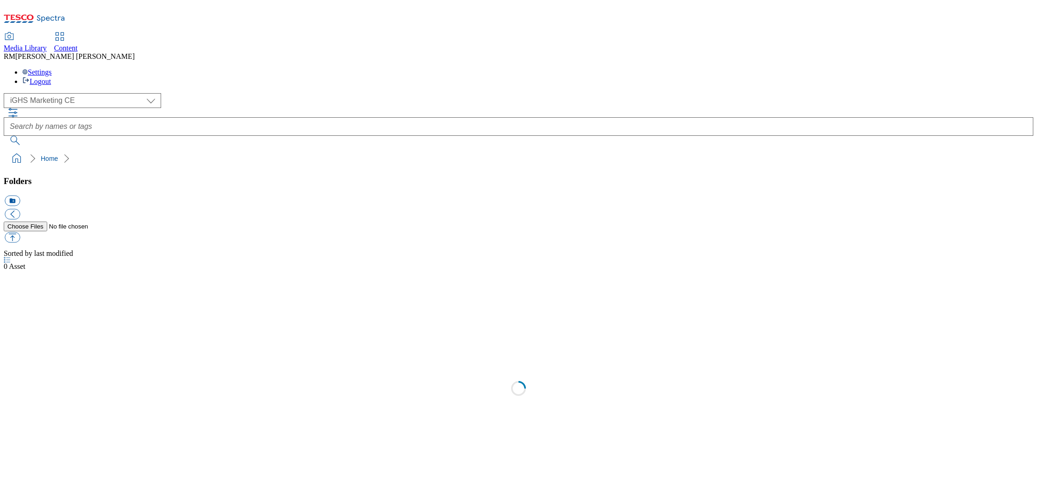
select select "flare-ighs-ce-mktg"
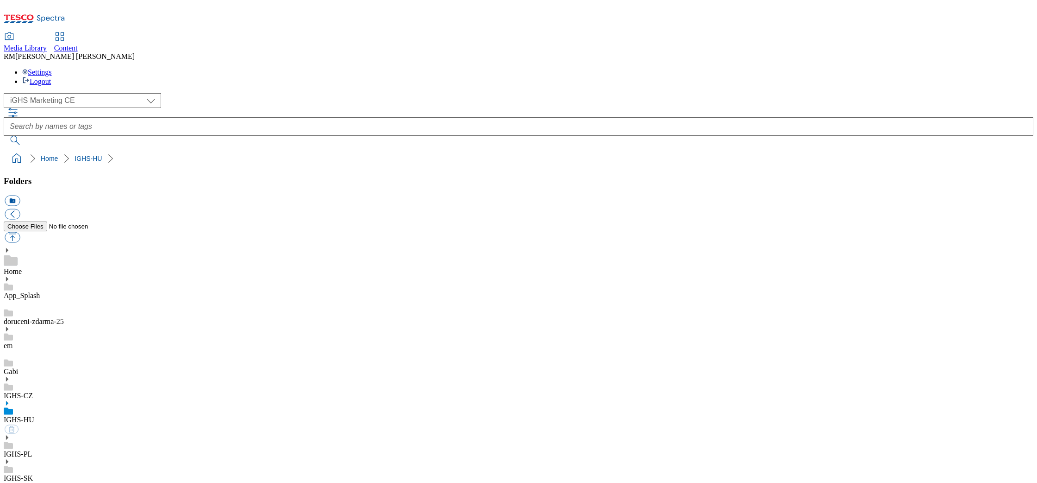
select select "flare-ighs-ce-mktg"
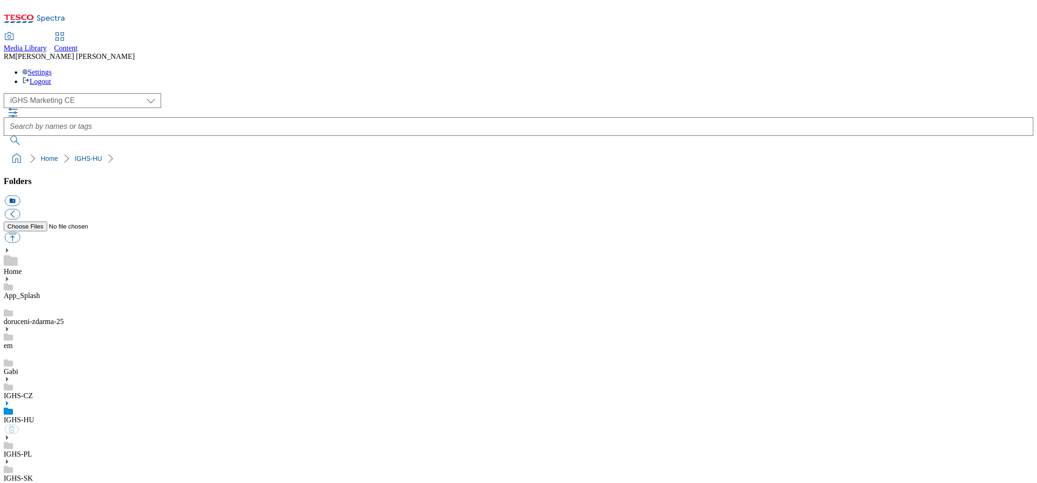
select select "flare-ighs-ce-mktg"
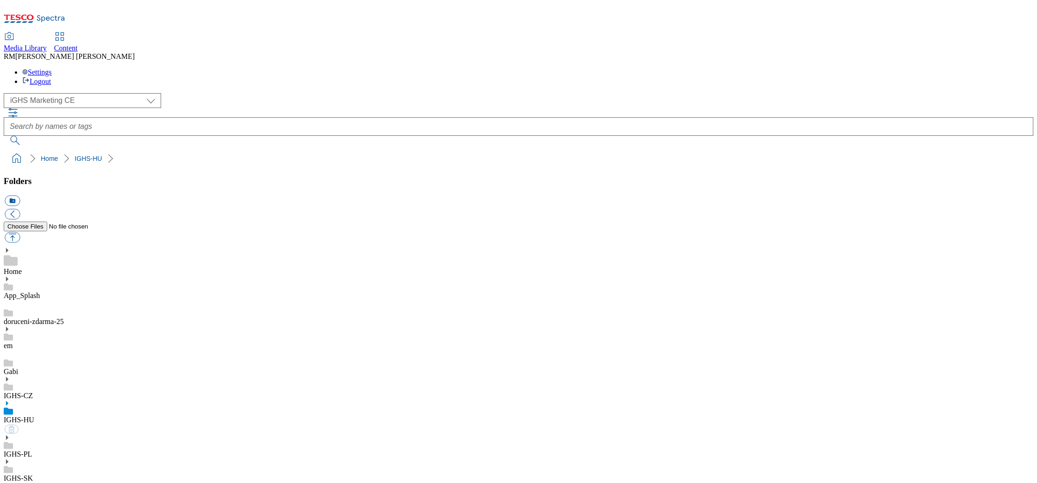
select select "flare-ighs-ce-mktg"
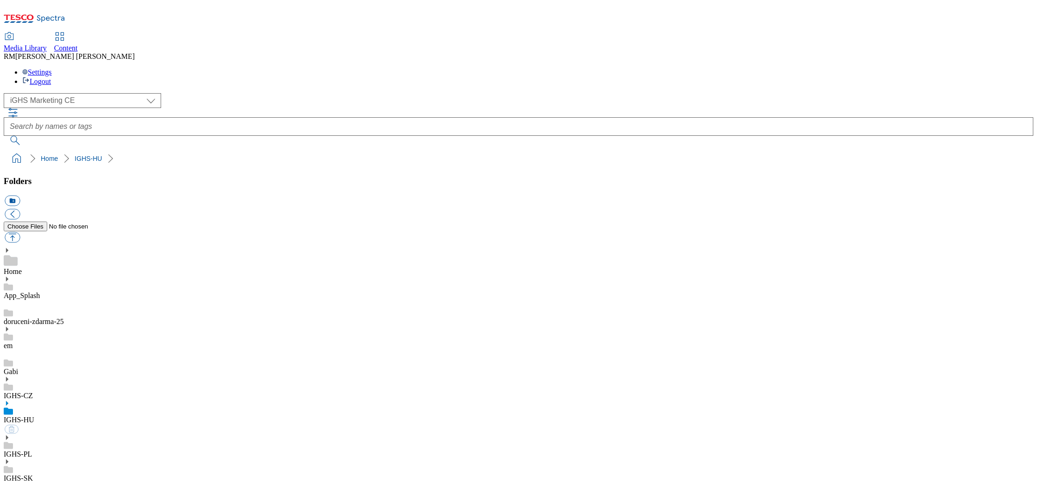
select select "flare-ighs-ce-mktg"
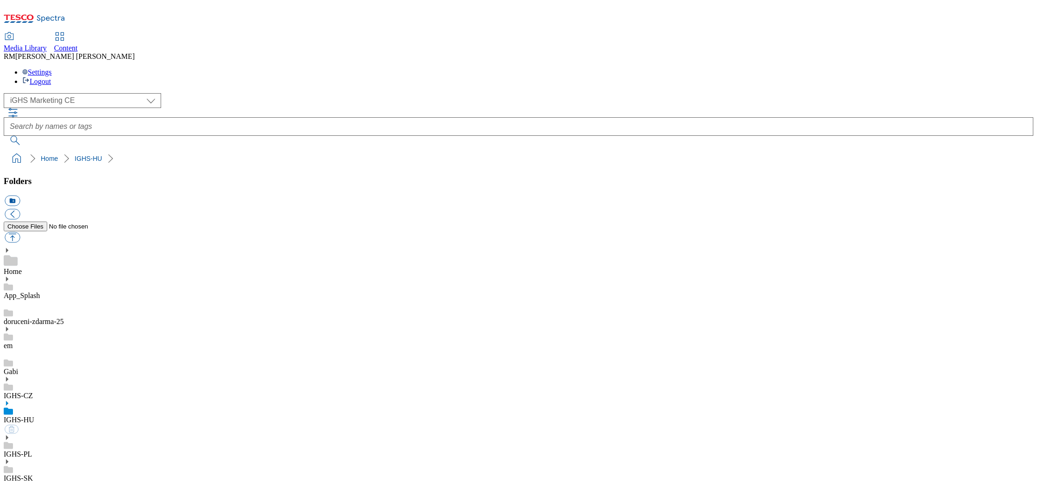
select select "flare-ighs-ce-mktg"
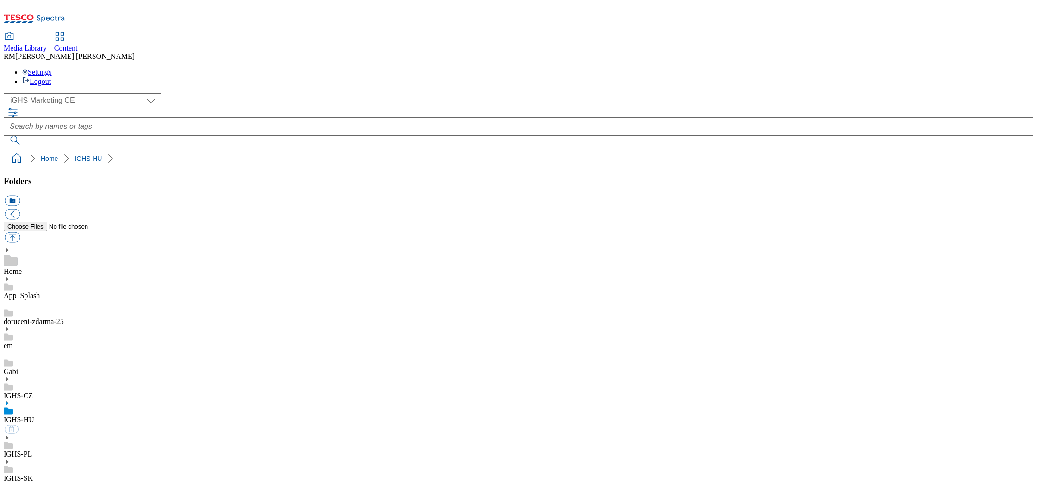
select select "flare-ighs-ce-mktg"
